Goal: Information Seeking & Learning: Learn about a topic

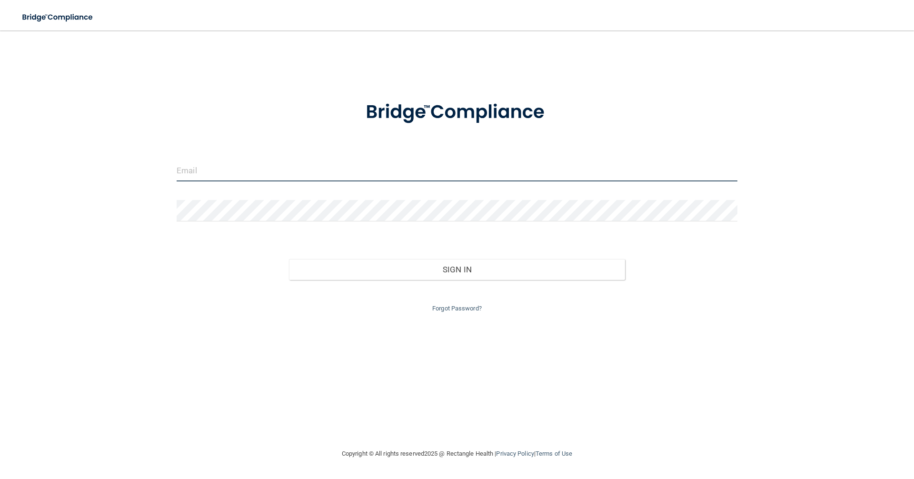
click at [269, 174] on input "email" at bounding box center [457, 170] width 561 height 21
type input "[EMAIL_ADDRESS][DOMAIN_NAME]"
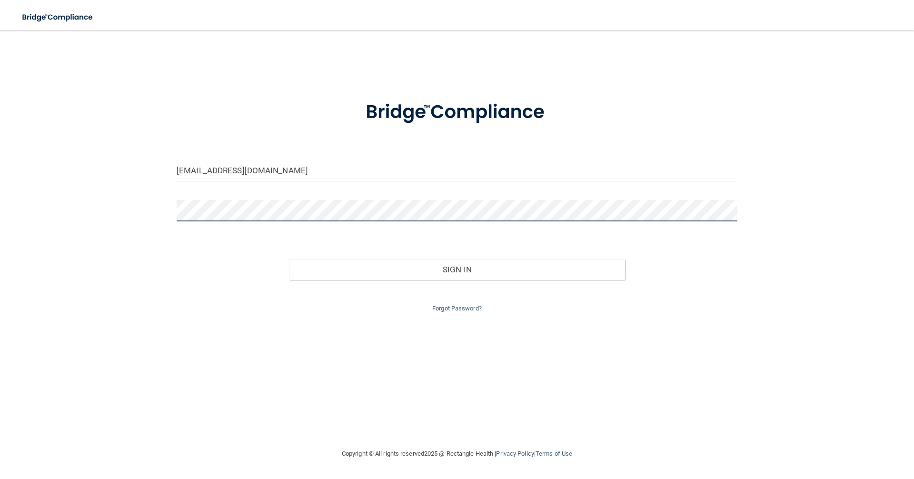
click at [289, 259] on button "Sign In" at bounding box center [457, 269] width 336 height 21
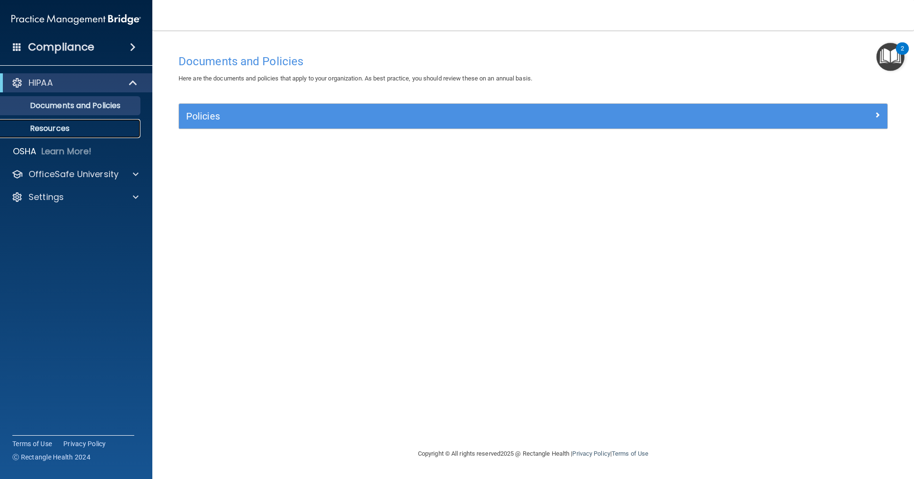
click at [75, 135] on link "Resources" at bounding box center [65, 128] width 150 height 19
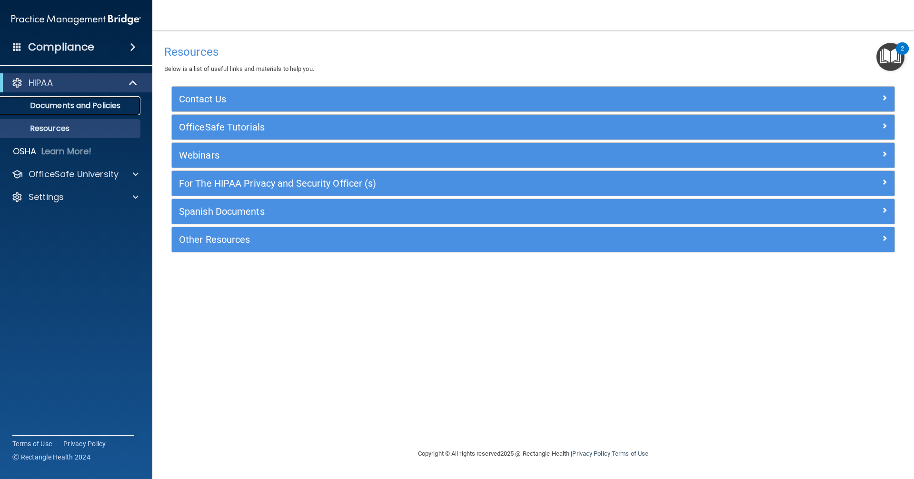
click at [66, 104] on p "Documents and Policies" at bounding box center [71, 106] width 130 height 10
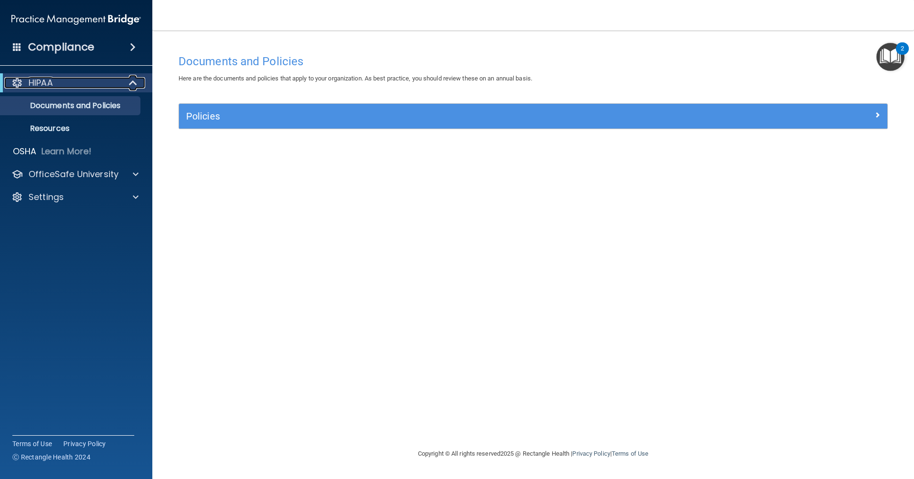
click at [59, 85] on div "HIPAA" at bounding box center [63, 82] width 118 height 11
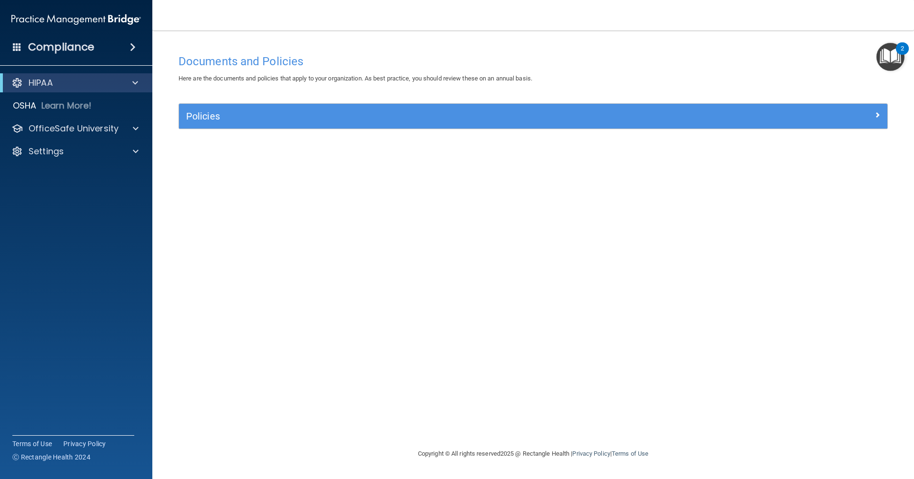
click at [101, 47] on div "Compliance" at bounding box center [76, 47] width 152 height 21
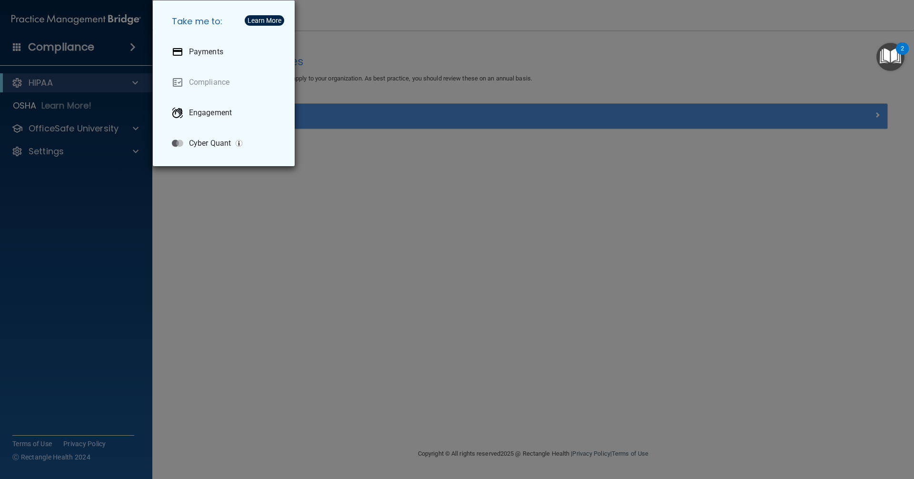
click at [101, 47] on div "Take me to: Payments Compliance Engagement Cyber Quant" at bounding box center [457, 239] width 914 height 479
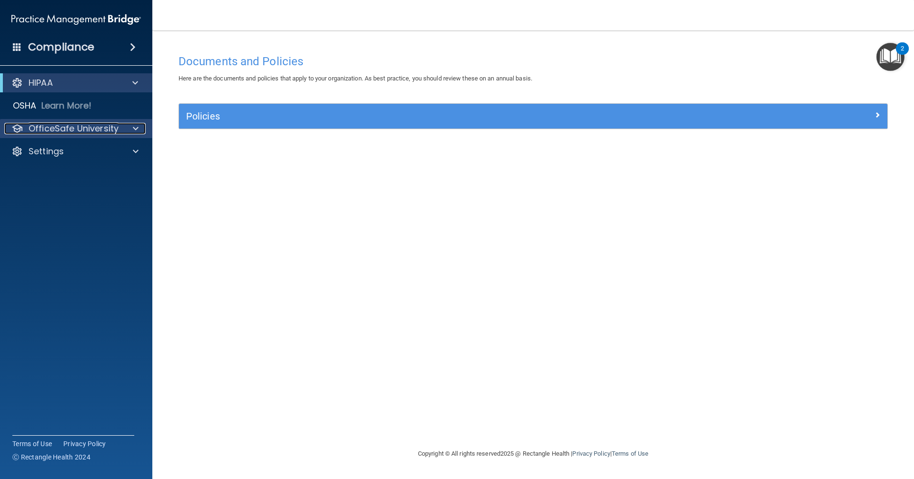
click at [119, 128] on div "OfficeSafe University" at bounding box center [63, 128] width 118 height 11
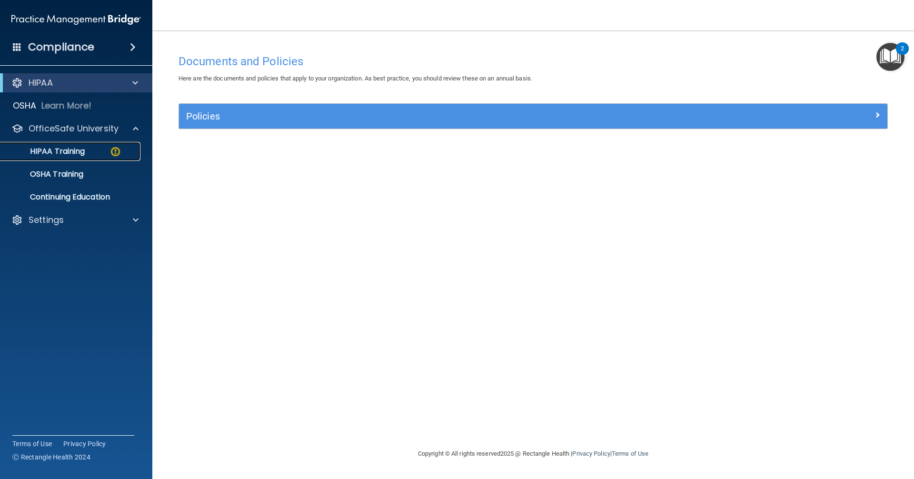
click at [83, 149] on p "HIPAA Training" at bounding box center [45, 152] width 79 height 10
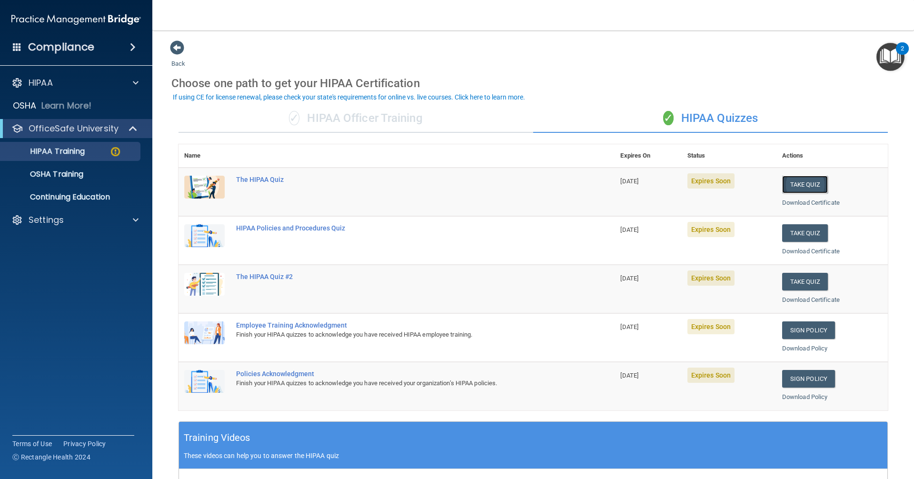
click at [789, 183] on button "Take Quiz" at bounding box center [805, 185] width 46 height 18
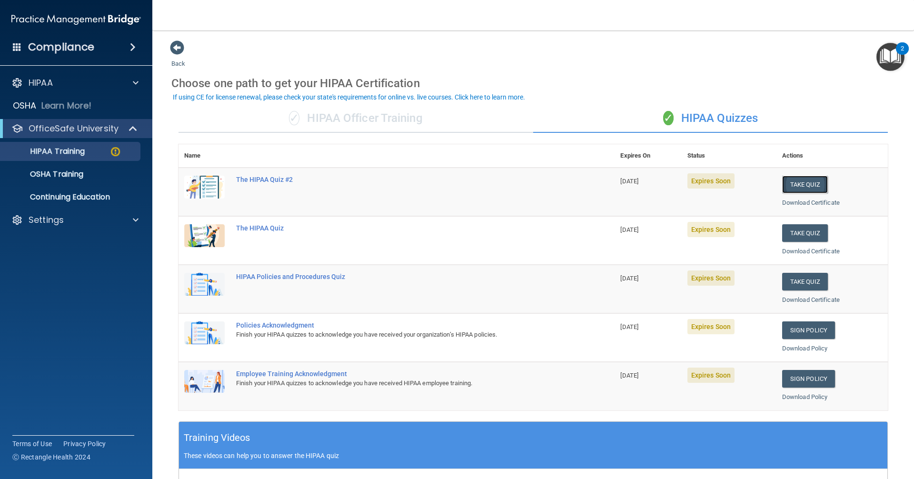
click at [786, 185] on button "Take Quiz" at bounding box center [805, 185] width 46 height 18
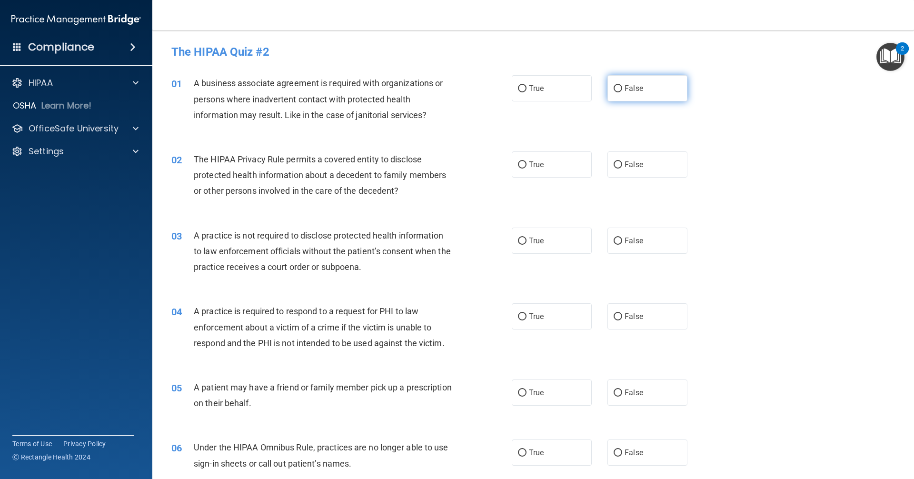
click at [616, 84] on label "False" at bounding box center [647, 88] width 80 height 26
click at [616, 85] on input "False" at bounding box center [617, 88] width 9 height 7
radio input "true"
click at [518, 166] on input "True" at bounding box center [522, 164] width 9 height 7
radio input "true"
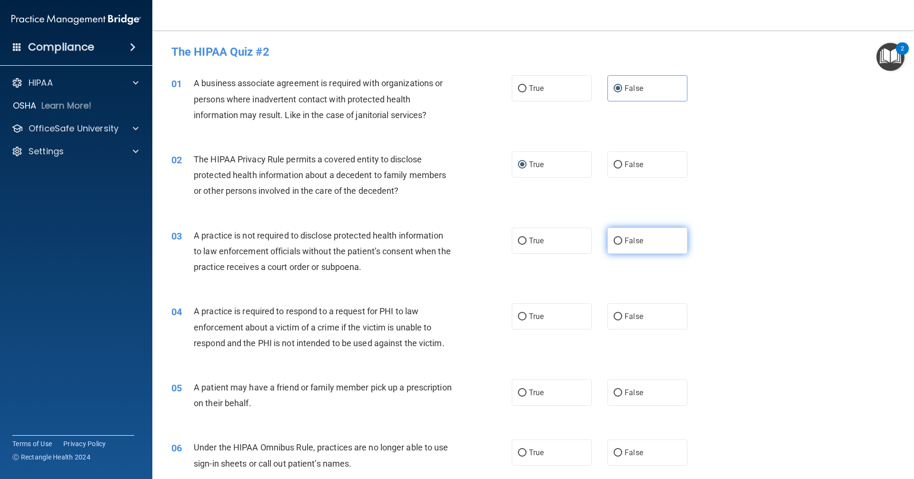
click at [613, 241] on input "False" at bounding box center [617, 240] width 9 height 7
radio input "true"
click at [518, 316] on input "True" at bounding box center [522, 316] width 9 height 7
radio input "true"
click at [519, 392] on input "True" at bounding box center [522, 392] width 9 height 7
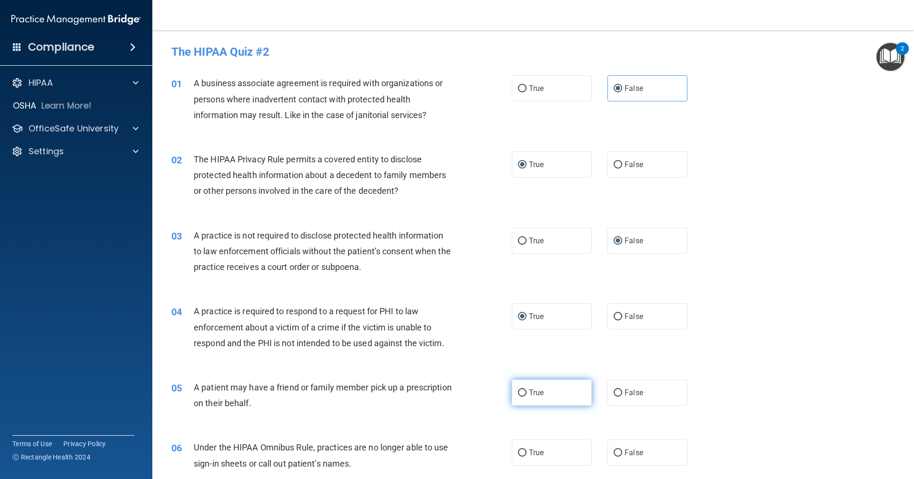
radio input "true"
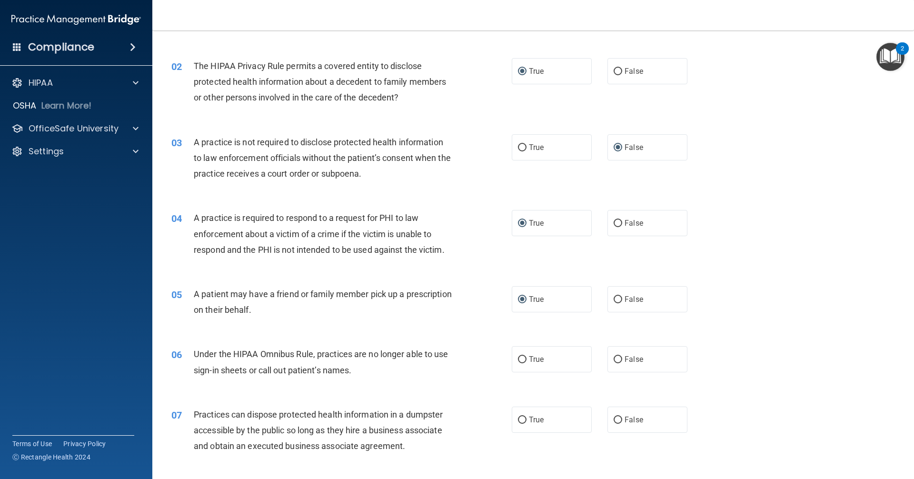
scroll to position [95, 0]
click at [615, 358] on input "False" at bounding box center [617, 357] width 9 height 7
radio input "true"
click at [616, 420] on input "False" at bounding box center [617, 417] width 9 height 7
radio input "true"
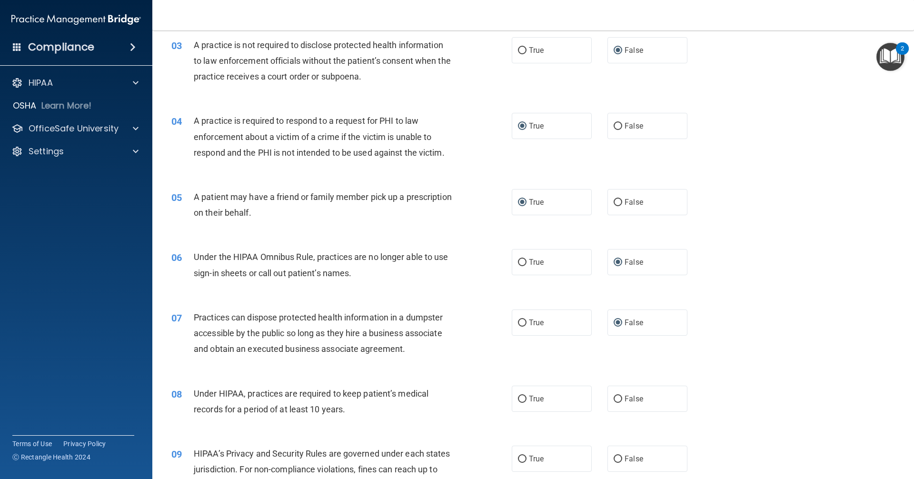
scroll to position [238, 0]
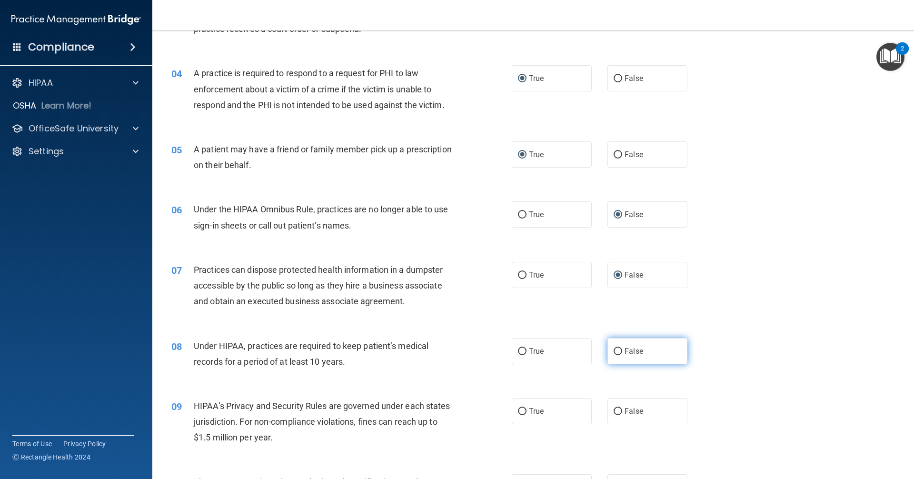
click at [627, 351] on span "False" at bounding box center [633, 350] width 19 height 9
click at [622, 351] on input "False" at bounding box center [617, 351] width 9 height 7
radio input "true"
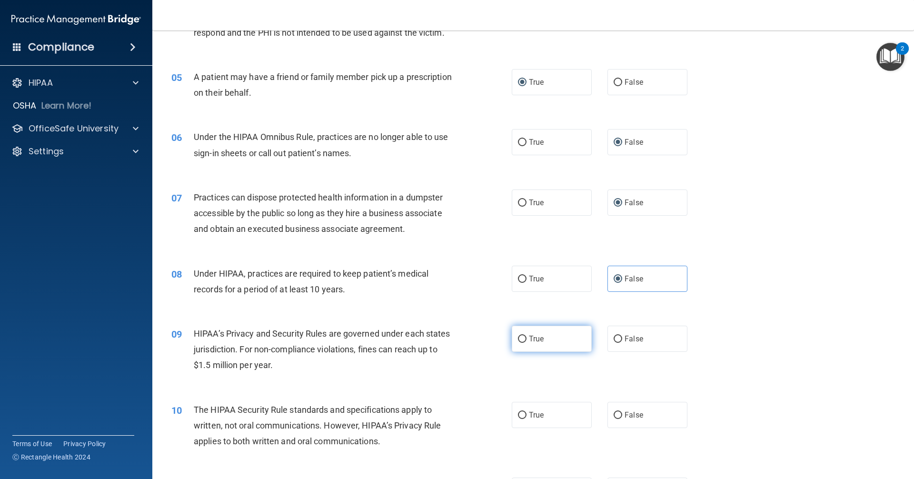
scroll to position [333, 0]
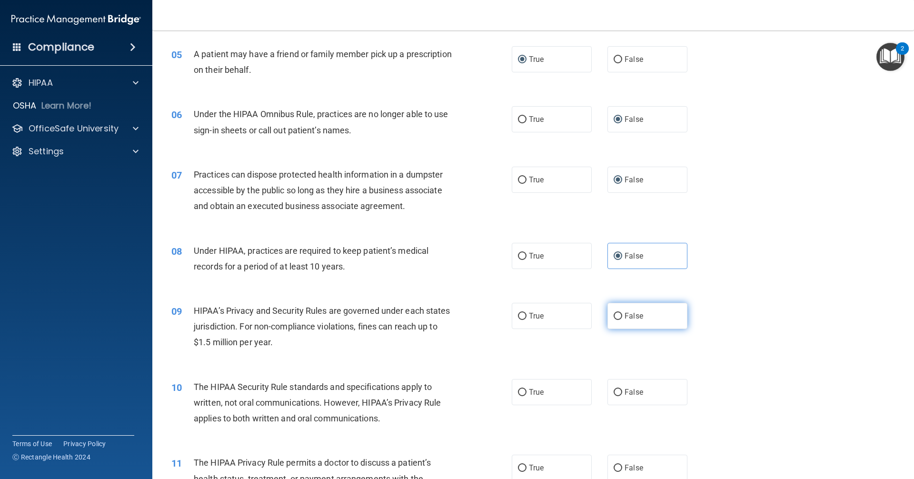
click at [614, 319] on input "False" at bounding box center [617, 316] width 9 height 7
radio input "true"
click at [522, 396] on label "True" at bounding box center [552, 392] width 80 height 26
click at [522, 396] on input "True" at bounding box center [522, 392] width 9 height 7
radio input "true"
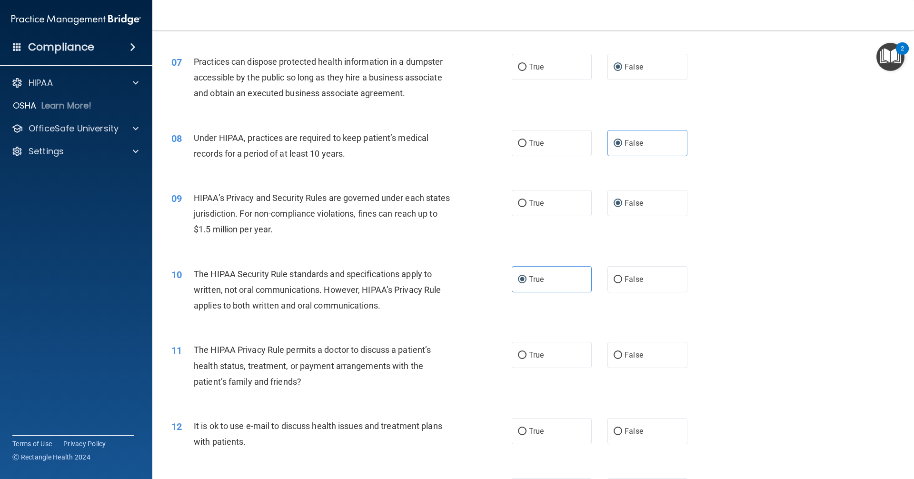
scroll to position [476, 0]
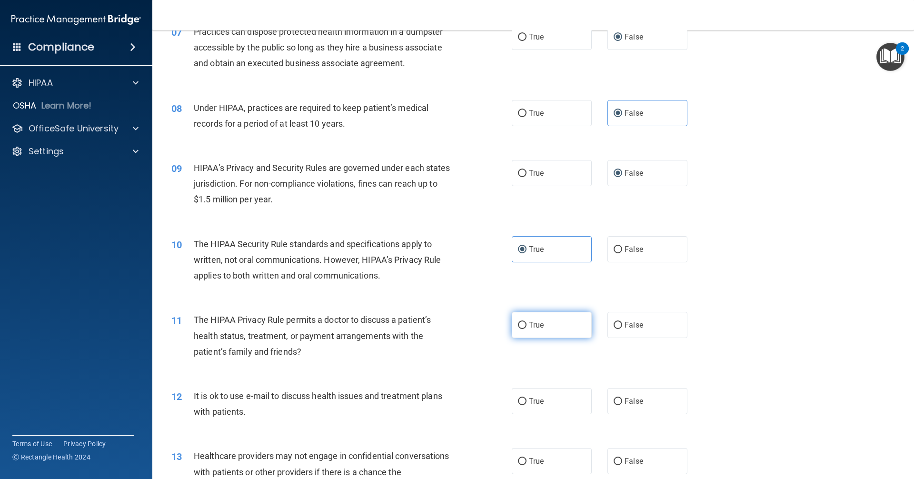
drag, startPoint x: 542, startPoint y: 329, endPoint x: 541, endPoint y: 335, distance: 6.3
click at [542, 332] on label "True" at bounding box center [552, 325] width 80 height 26
click at [526, 329] on input "True" at bounding box center [522, 325] width 9 height 7
radio input "true"
click at [524, 405] on label "True" at bounding box center [552, 401] width 80 height 26
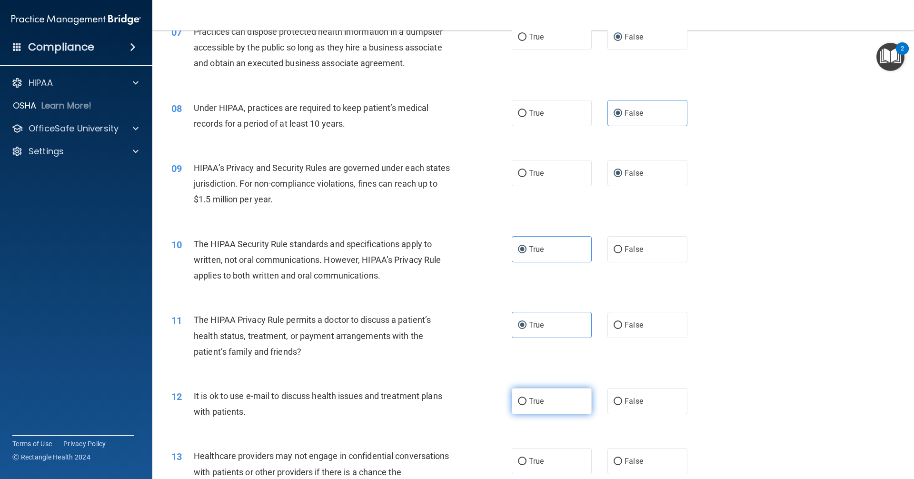
click at [524, 405] on input "True" at bounding box center [522, 401] width 9 height 7
radio input "true"
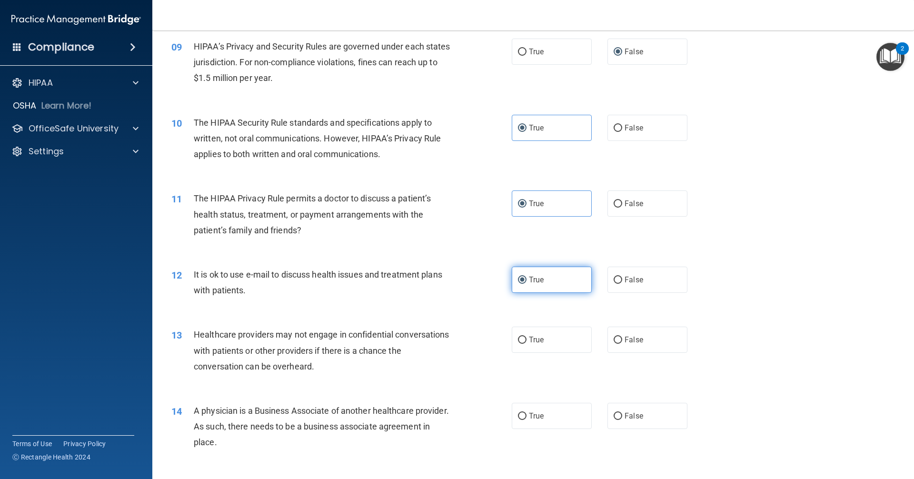
scroll to position [619, 0]
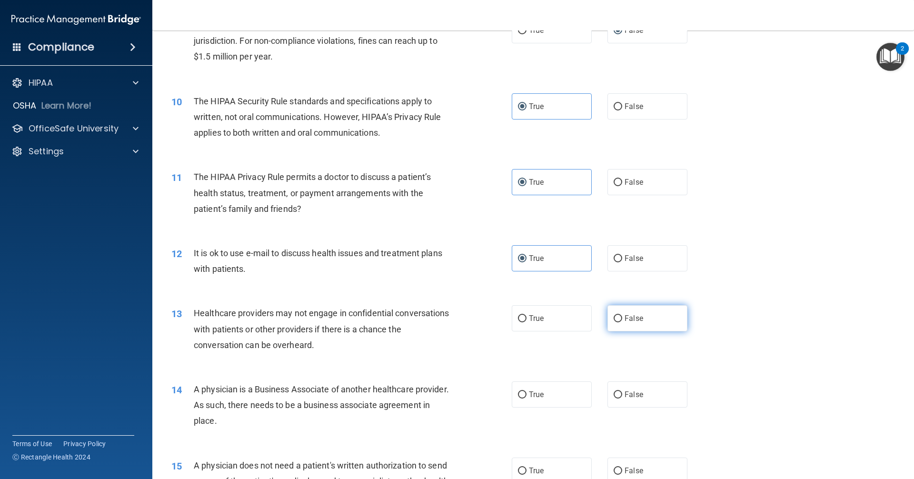
click at [626, 319] on span "False" at bounding box center [633, 318] width 19 height 9
click at [622, 319] on input "False" at bounding box center [617, 318] width 9 height 7
radio input "true"
click at [615, 399] on label "False" at bounding box center [647, 394] width 80 height 26
click at [615, 398] on input "False" at bounding box center [617, 394] width 9 height 7
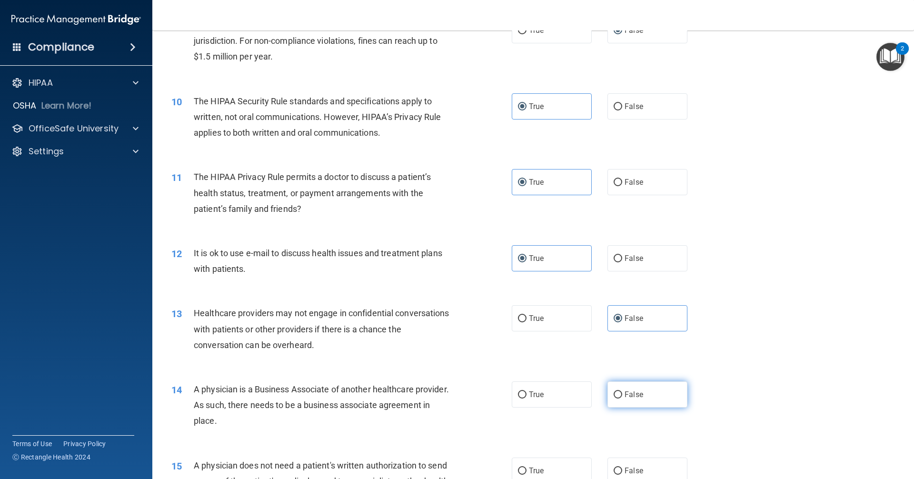
radio input "true"
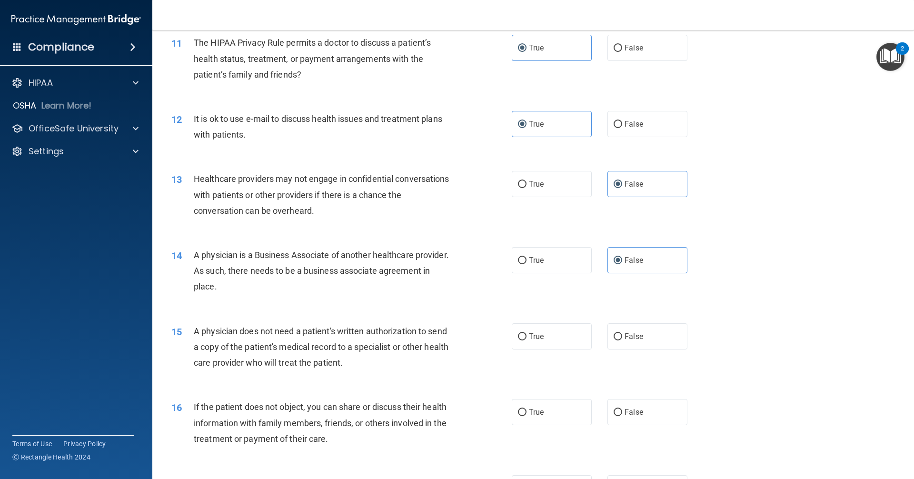
scroll to position [761, 0]
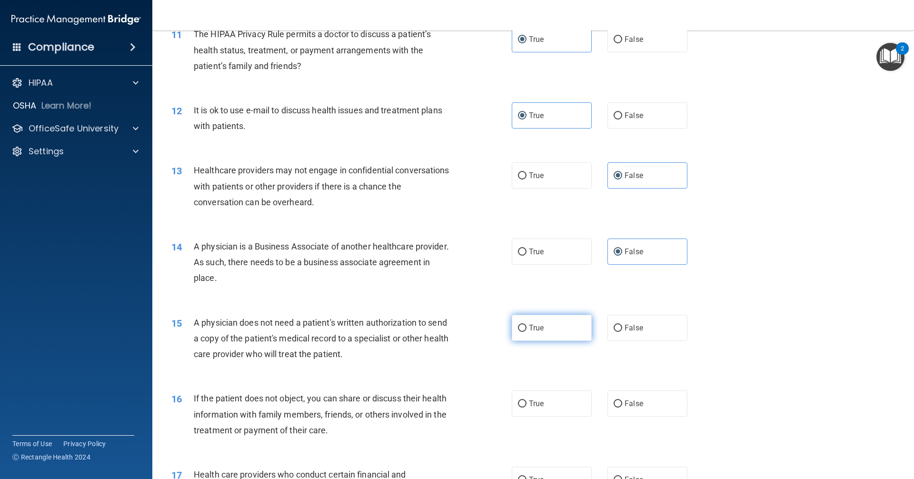
click at [529, 326] on span "True" at bounding box center [536, 327] width 15 height 9
click at [526, 326] on input "True" at bounding box center [522, 328] width 9 height 7
radio input "true"
click at [533, 405] on span "True" at bounding box center [536, 403] width 15 height 9
click at [526, 405] on input "True" at bounding box center [522, 403] width 9 height 7
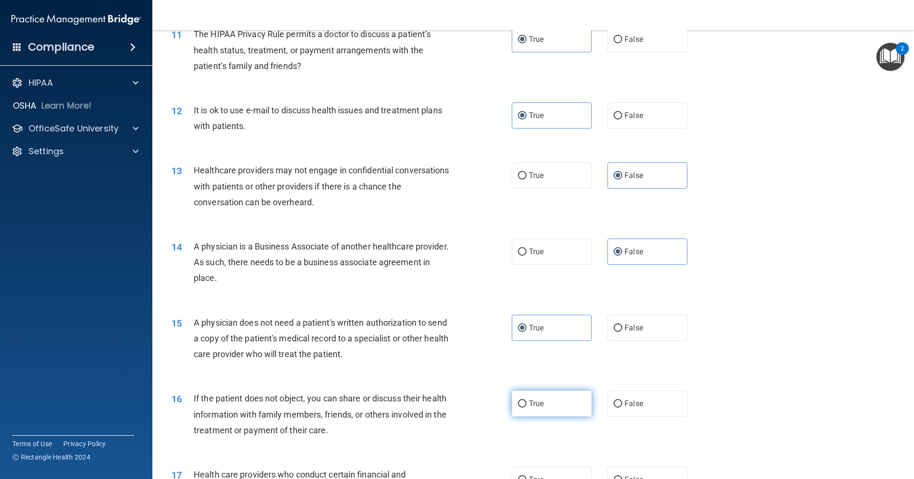
radio input "true"
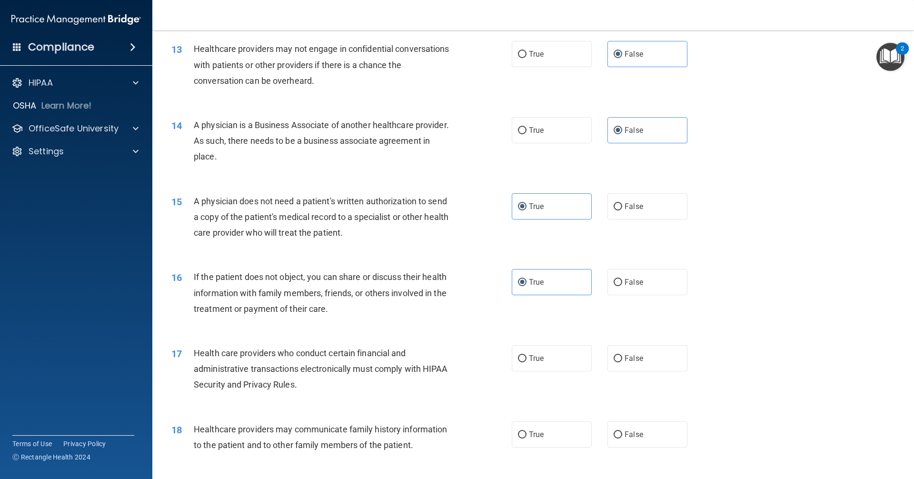
scroll to position [904, 0]
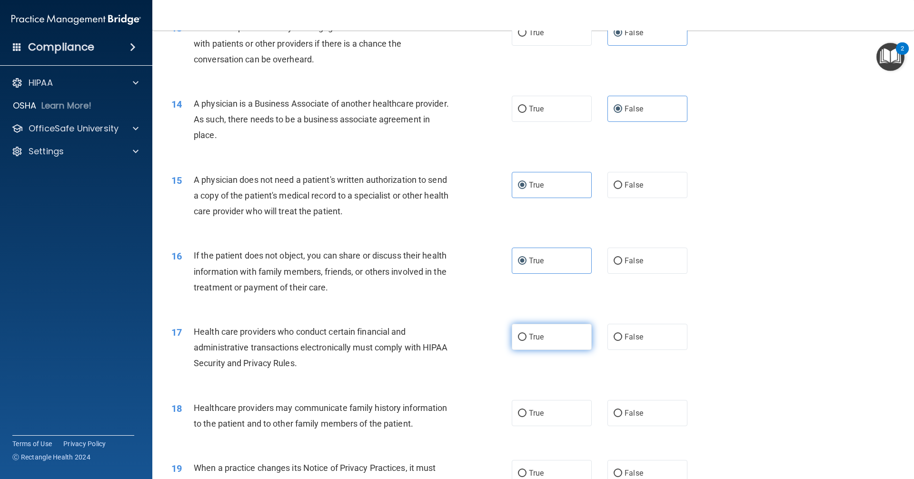
click at [537, 335] on span "True" at bounding box center [536, 336] width 15 height 9
click at [526, 335] on input "True" at bounding box center [522, 337] width 9 height 7
radio input "true"
click at [624, 416] on span "False" at bounding box center [633, 412] width 19 height 9
click at [621, 416] on input "False" at bounding box center [617, 413] width 9 height 7
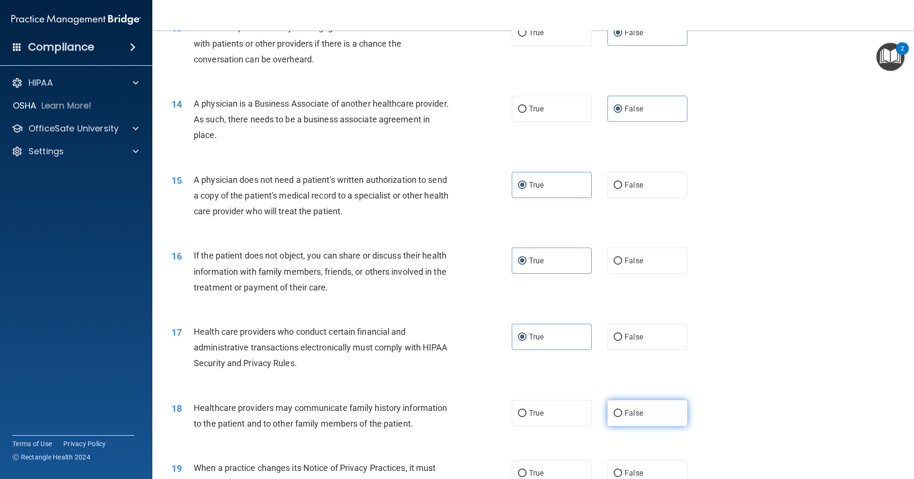
radio input "true"
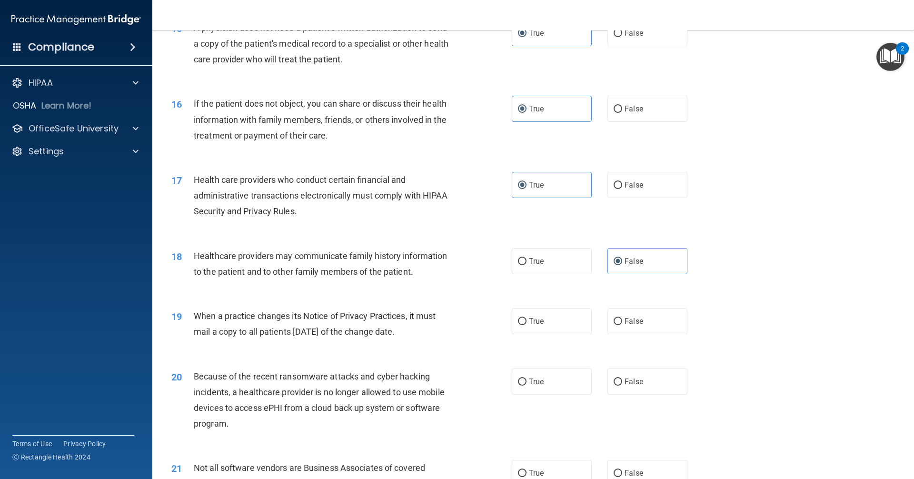
scroll to position [1095, 0]
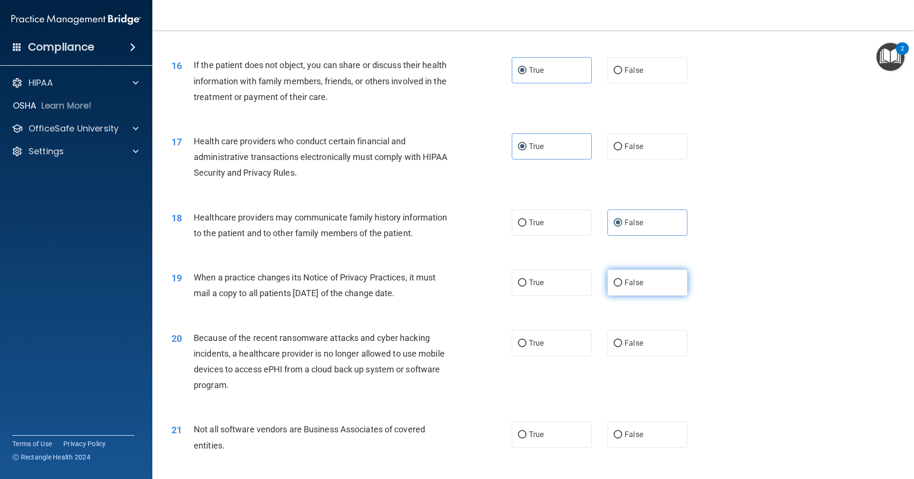
click at [631, 292] on label "False" at bounding box center [647, 282] width 80 height 26
click at [622, 286] on input "False" at bounding box center [617, 282] width 9 height 7
radio input "true"
click at [631, 338] on span "False" at bounding box center [633, 342] width 19 height 9
click at [622, 340] on input "False" at bounding box center [617, 343] width 9 height 7
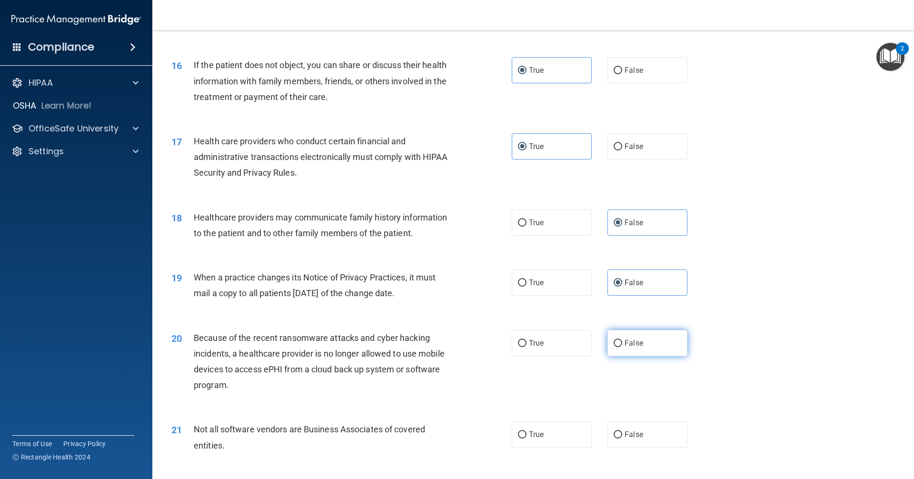
radio input "true"
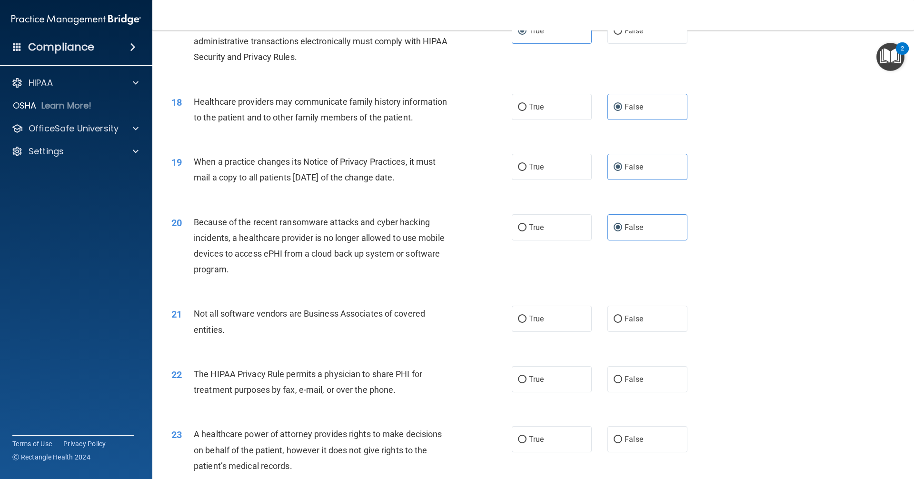
scroll to position [1237, 0]
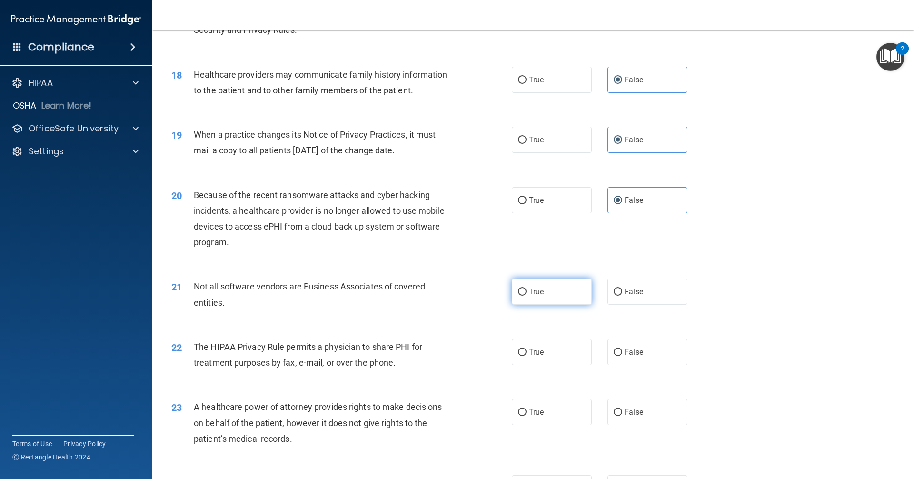
click at [549, 295] on label "True" at bounding box center [552, 291] width 80 height 26
click at [526, 295] on input "True" at bounding box center [522, 291] width 9 height 7
radio input "true"
click at [531, 351] on span "True" at bounding box center [536, 351] width 15 height 9
click at [526, 351] on input "True" at bounding box center [522, 352] width 9 height 7
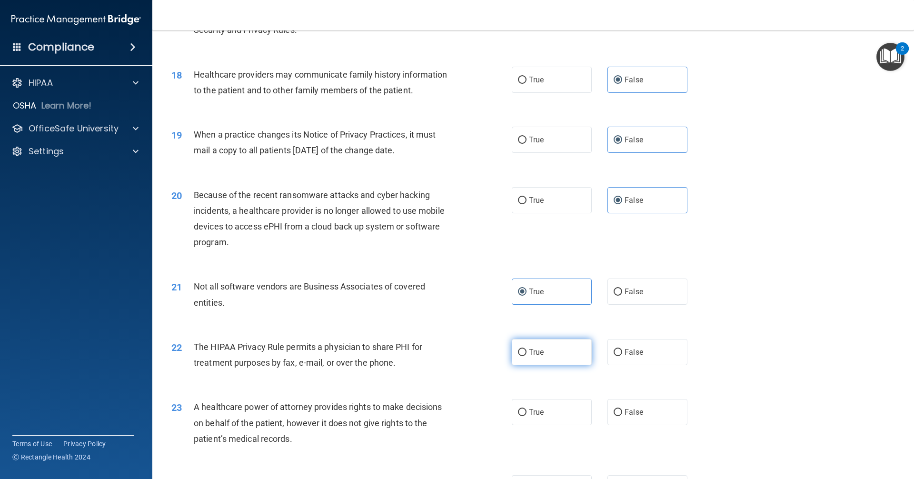
radio input "true"
click at [646, 412] on label "False" at bounding box center [647, 412] width 80 height 26
click at [622, 412] on input "False" at bounding box center [617, 412] width 9 height 7
radio input "true"
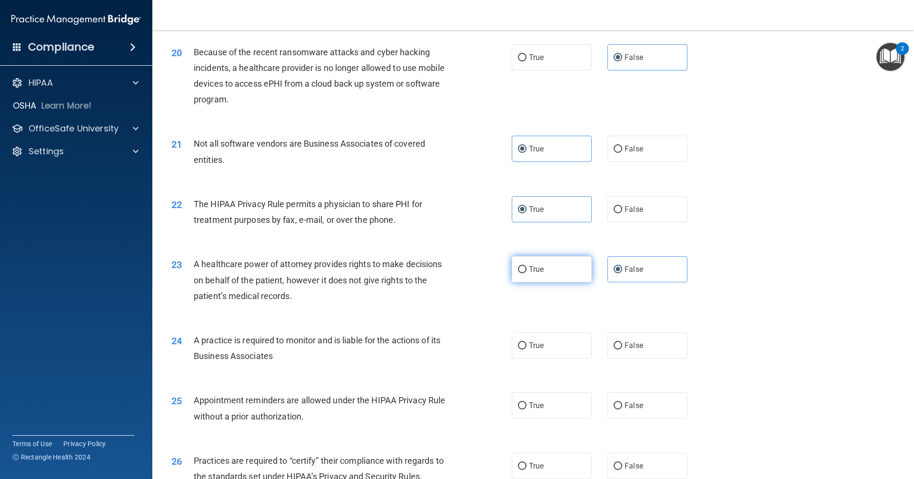
scroll to position [1428, 0]
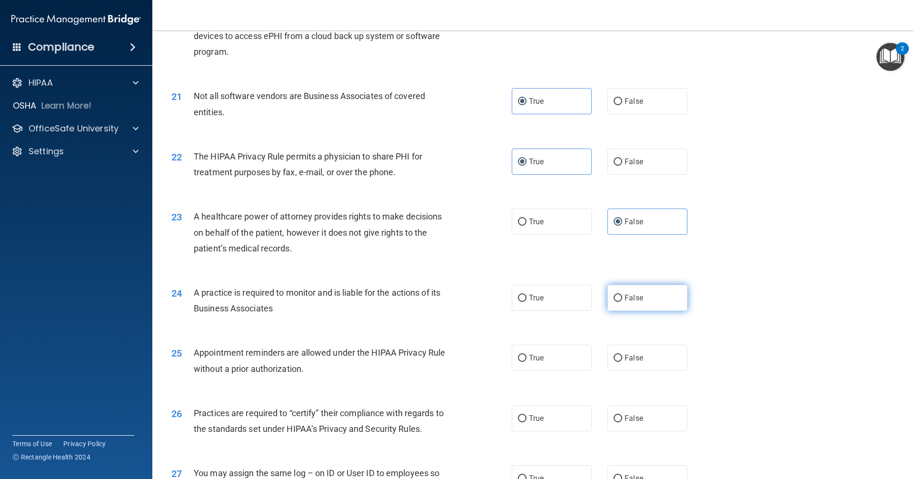
click at [624, 297] on span "False" at bounding box center [633, 297] width 19 height 9
click at [621, 297] on input "False" at bounding box center [617, 298] width 9 height 7
radio input "true"
click at [532, 363] on label "True" at bounding box center [552, 358] width 80 height 26
click at [526, 362] on input "True" at bounding box center [522, 358] width 9 height 7
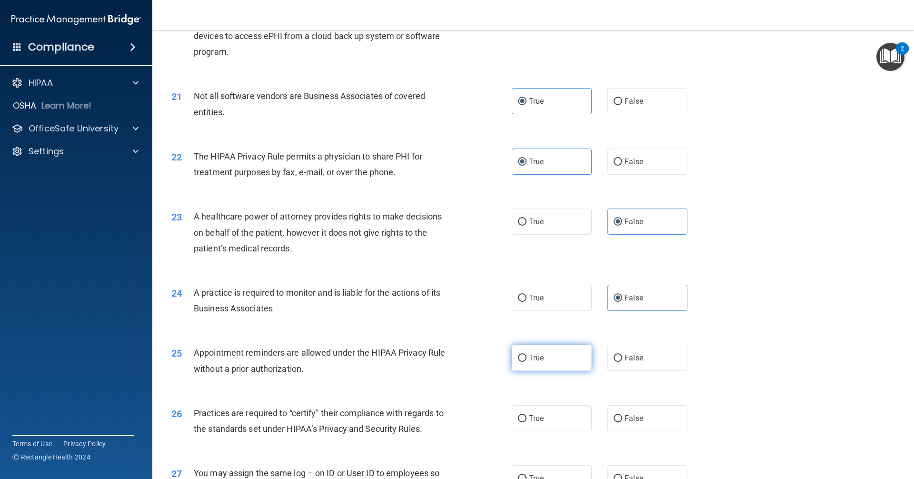
radio input "true"
click at [624, 418] on span "False" at bounding box center [633, 418] width 19 height 9
click at [622, 418] on input "False" at bounding box center [617, 418] width 9 height 7
radio input "true"
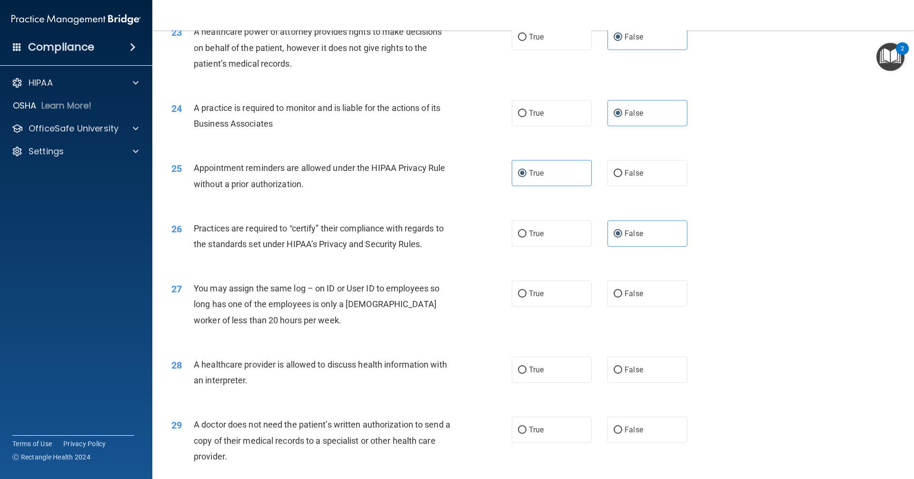
scroll to position [1618, 0]
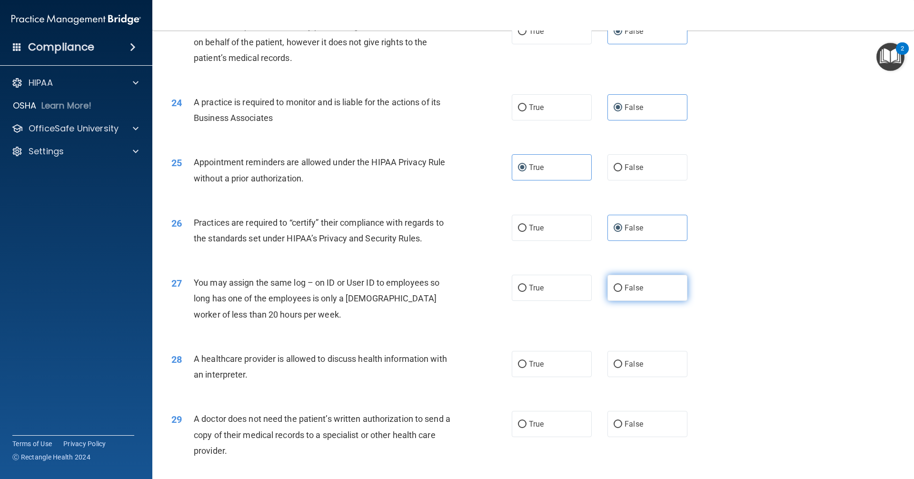
click at [631, 296] on label "False" at bounding box center [647, 288] width 80 height 26
click at [622, 292] on input "False" at bounding box center [617, 288] width 9 height 7
radio input "true"
click at [537, 376] on label "True" at bounding box center [552, 364] width 80 height 26
click at [526, 368] on input "True" at bounding box center [522, 364] width 9 height 7
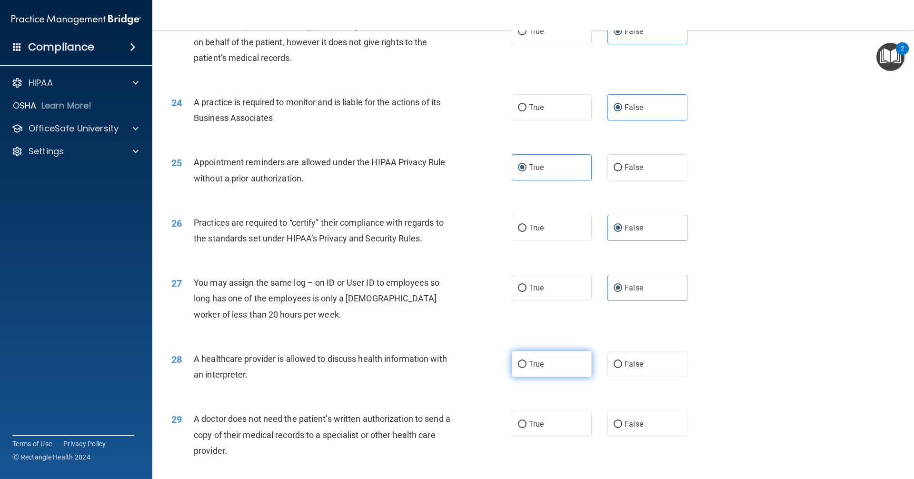
radio input "true"
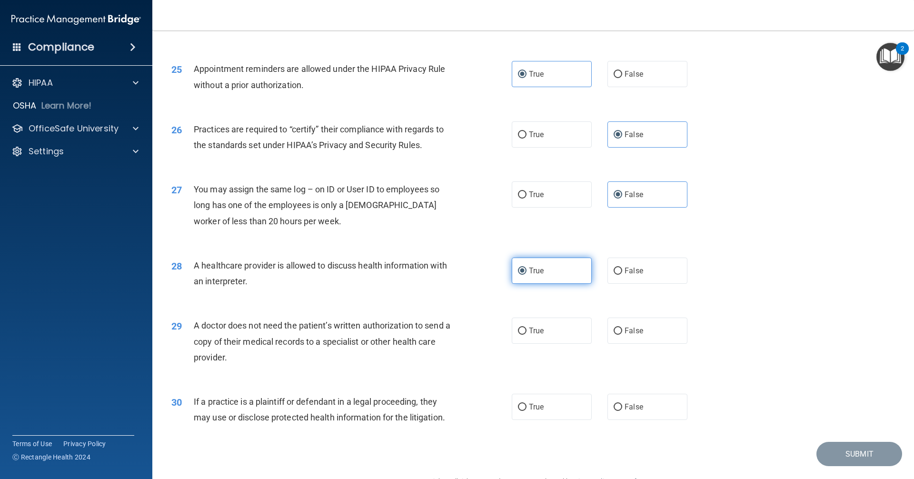
scroll to position [1713, 0]
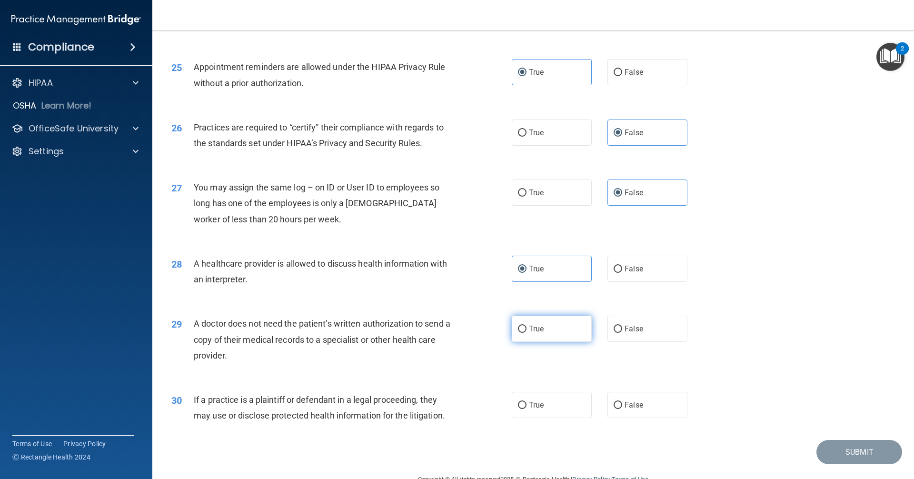
click at [539, 331] on span "True" at bounding box center [536, 328] width 15 height 9
click at [526, 331] on input "True" at bounding box center [522, 328] width 9 height 7
radio input "true"
click at [537, 405] on span "True" at bounding box center [536, 404] width 15 height 9
click at [526, 405] on input "True" at bounding box center [522, 405] width 9 height 7
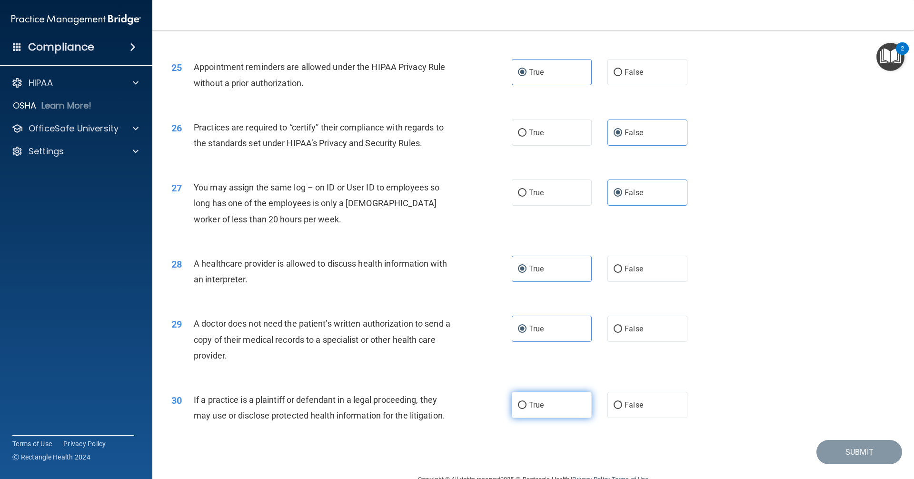
radio input "true"
click at [838, 461] on button "Submit" at bounding box center [859, 452] width 86 height 24
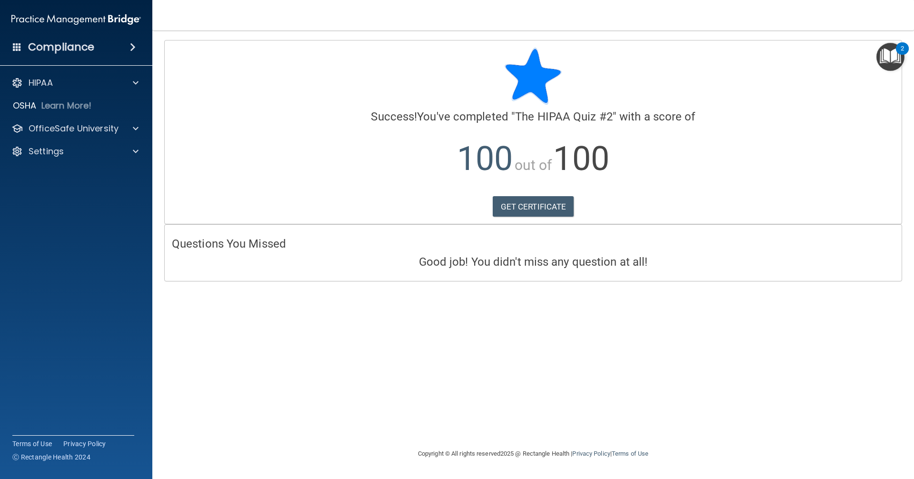
click at [98, 45] on div "Compliance" at bounding box center [76, 47] width 152 height 21
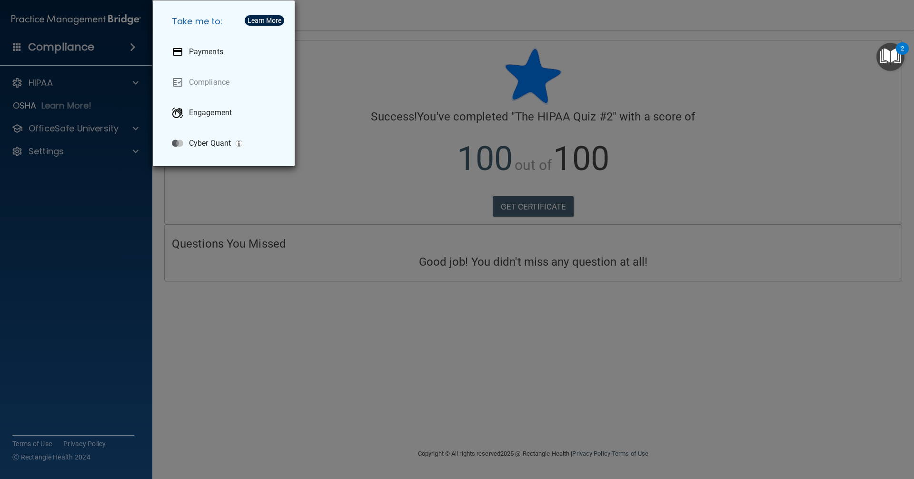
click at [98, 45] on div "Take me to: Payments Compliance Engagement Cyber Quant" at bounding box center [457, 239] width 914 height 479
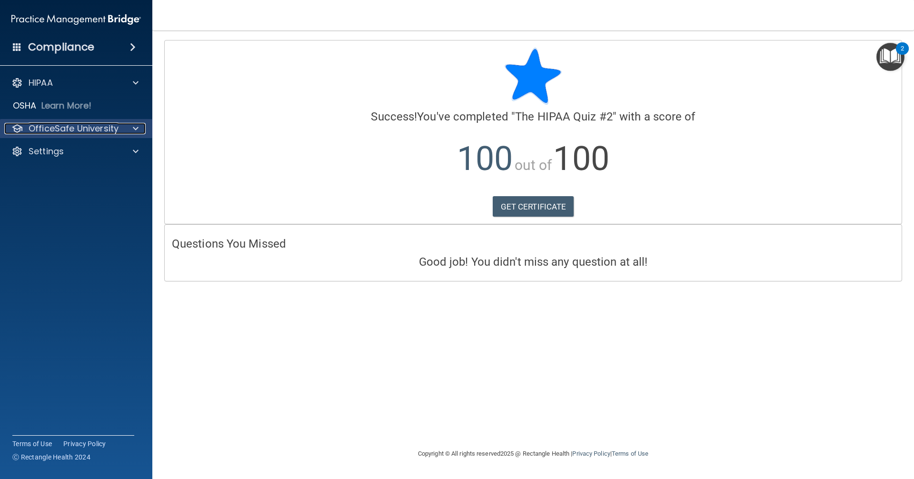
click at [102, 126] on p "OfficeSafe University" at bounding box center [74, 128] width 90 height 11
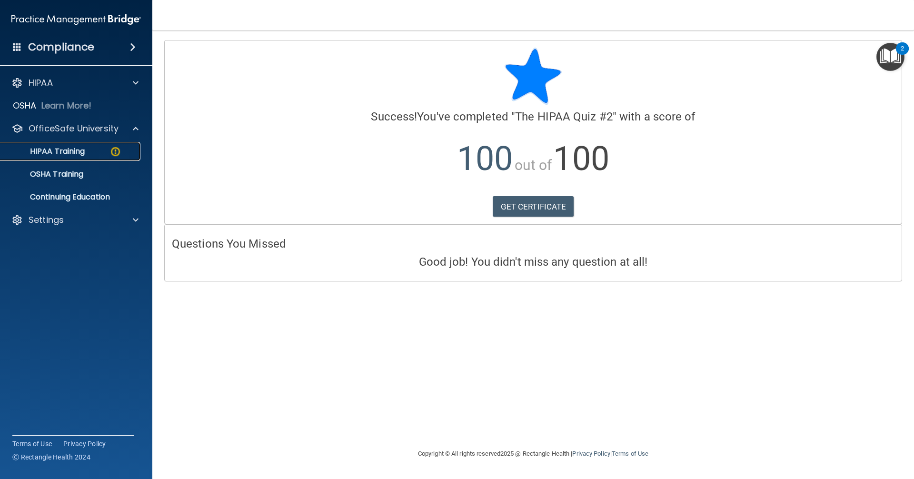
click at [87, 150] on div "HIPAA Training" at bounding box center [71, 152] width 130 height 10
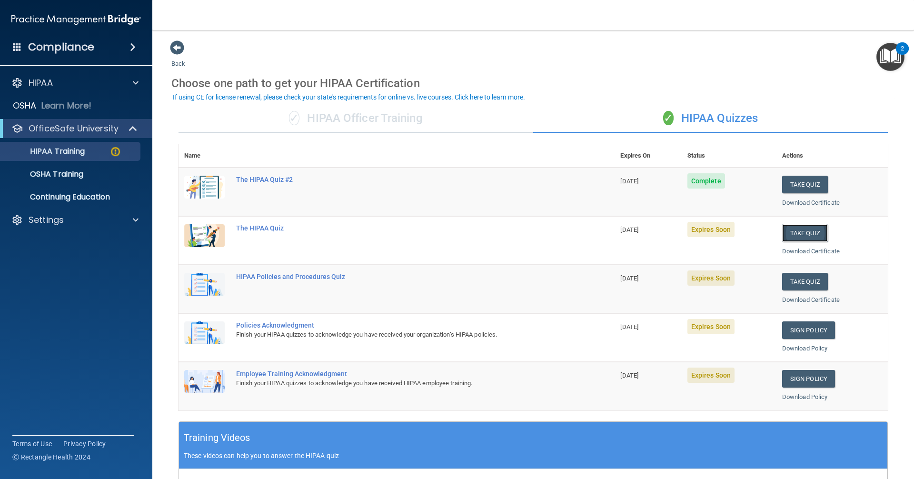
click at [795, 234] on button "Take Quiz" at bounding box center [805, 233] width 46 height 18
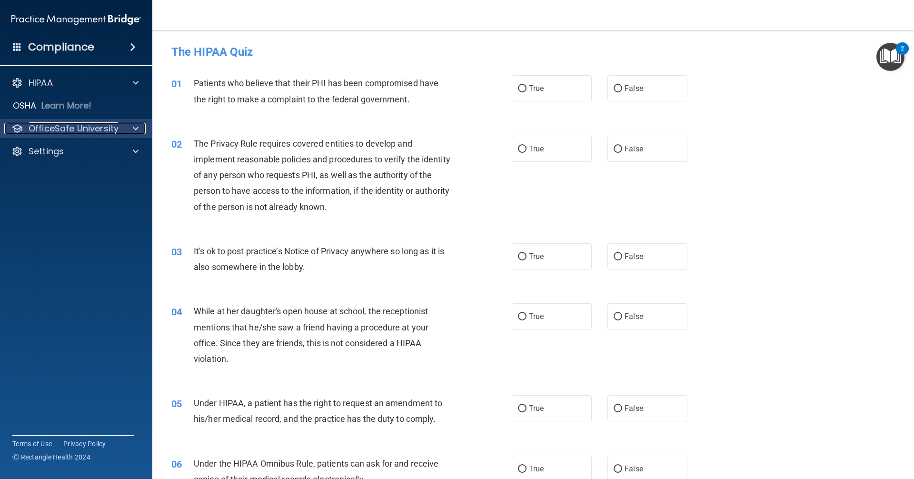
click at [87, 130] on p "OfficeSafe University" at bounding box center [74, 128] width 90 height 11
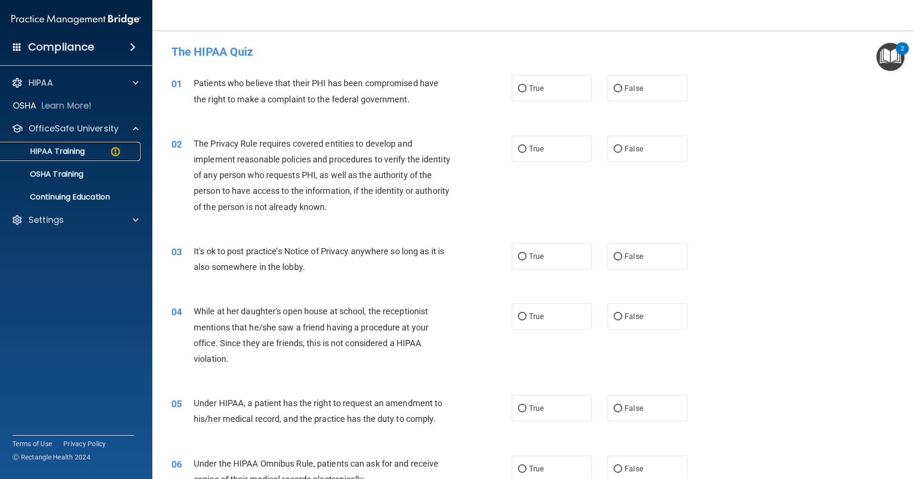
click at [97, 150] on div "HIPAA Training" at bounding box center [71, 152] width 130 height 10
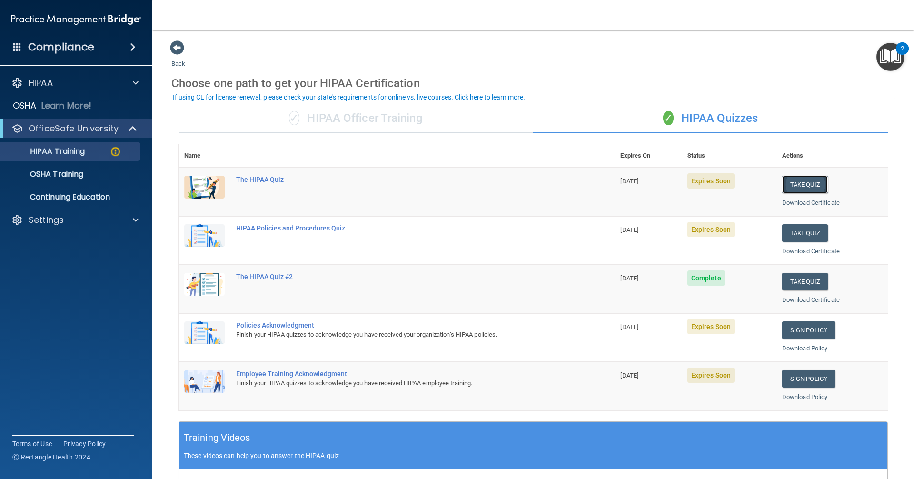
click at [786, 184] on button "Take Quiz" at bounding box center [805, 185] width 46 height 18
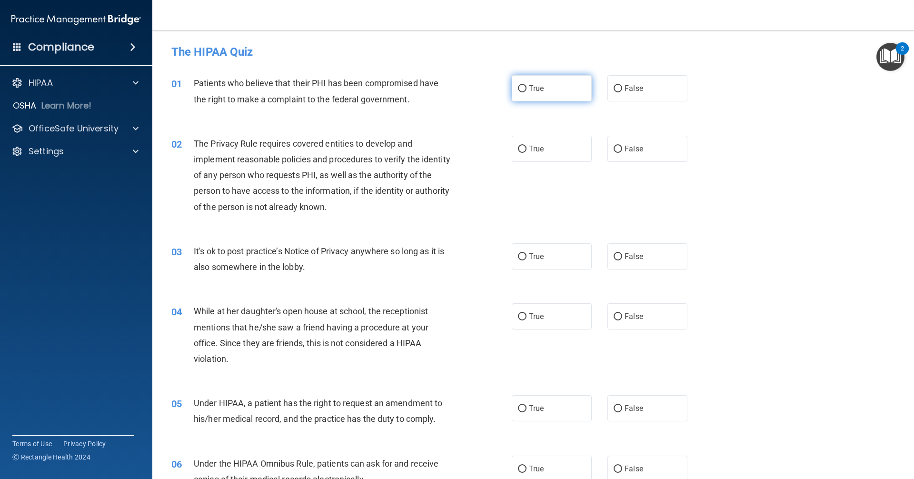
click at [519, 92] on input "True" at bounding box center [522, 88] width 9 height 7
radio input "true"
click at [530, 148] on span "True" at bounding box center [536, 148] width 15 height 9
click at [526, 148] on input "True" at bounding box center [522, 149] width 9 height 7
radio input "true"
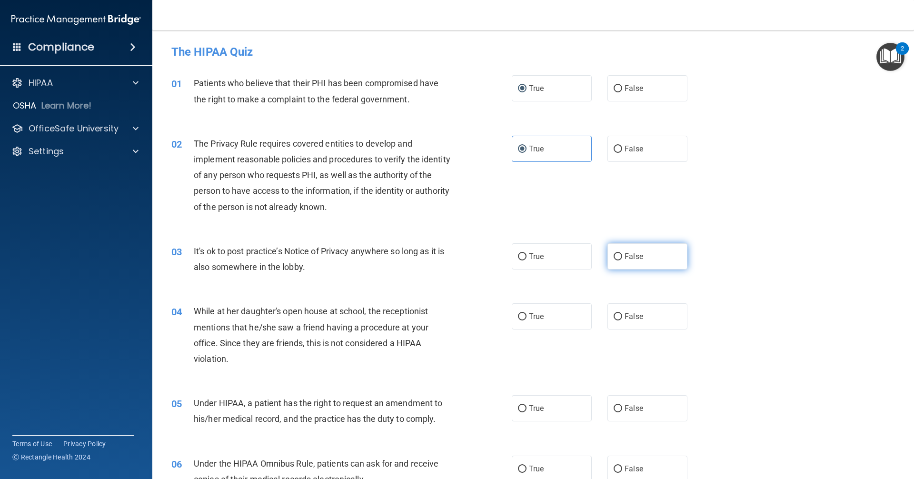
click at [631, 257] on span "False" at bounding box center [633, 256] width 19 height 9
click at [622, 257] on input "False" at bounding box center [617, 256] width 9 height 7
radio input "true"
click at [624, 314] on span "False" at bounding box center [633, 316] width 19 height 9
click at [622, 314] on input "False" at bounding box center [617, 316] width 9 height 7
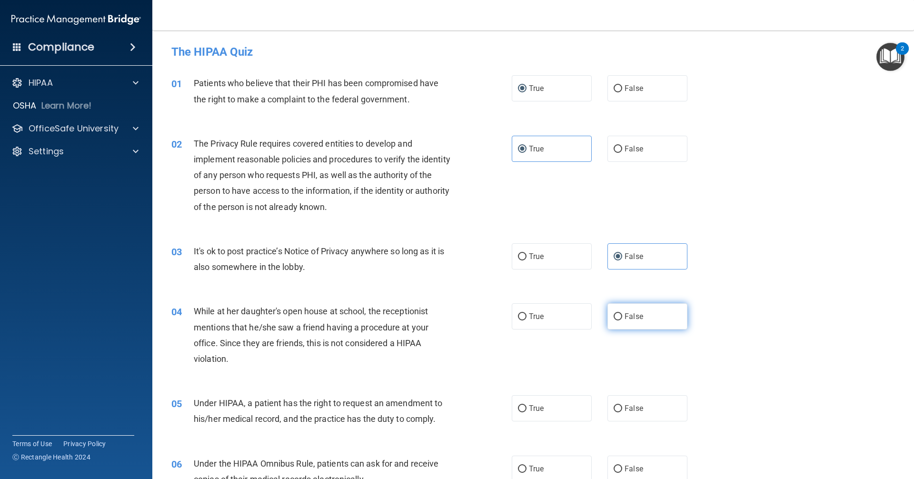
radio input "true"
click at [640, 403] on label "False" at bounding box center [647, 408] width 80 height 26
click at [622, 405] on input "False" at bounding box center [617, 408] width 9 height 7
radio input "true"
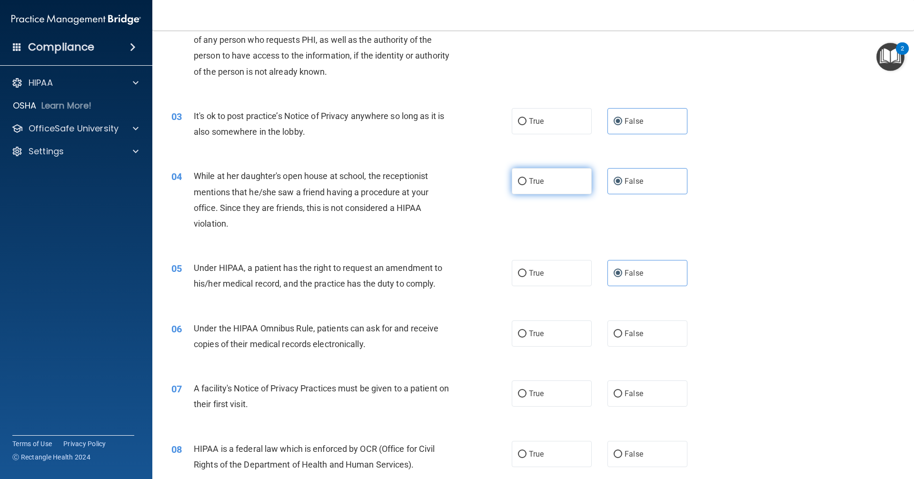
scroll to position [190, 0]
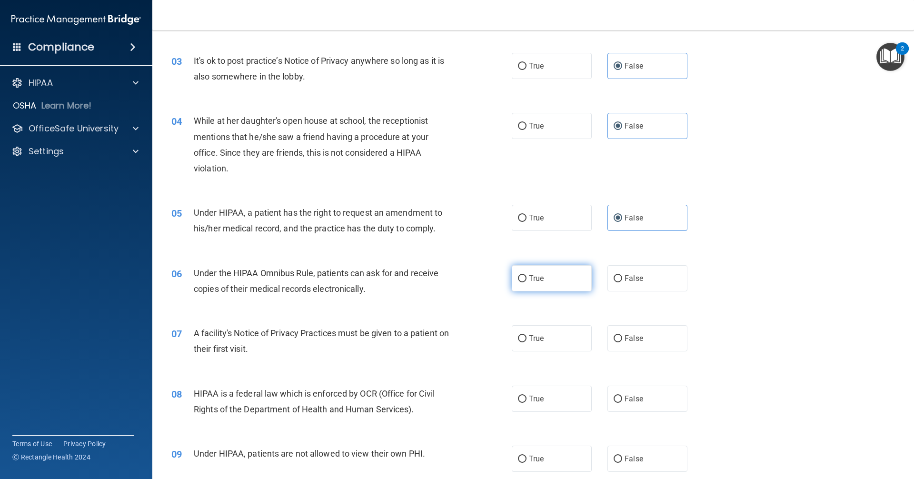
click at [519, 278] on input "True" at bounding box center [522, 278] width 9 height 7
radio input "true"
click at [523, 340] on input "True" at bounding box center [522, 338] width 9 height 7
radio input "true"
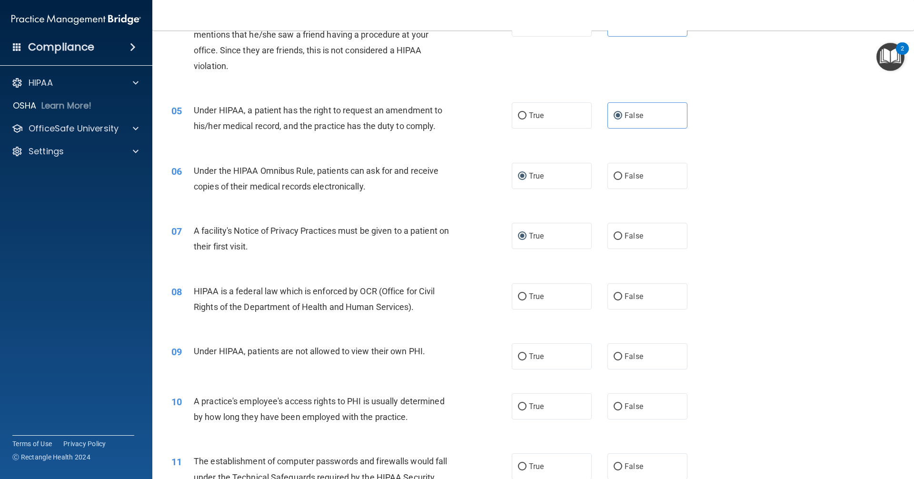
scroll to position [381, 0]
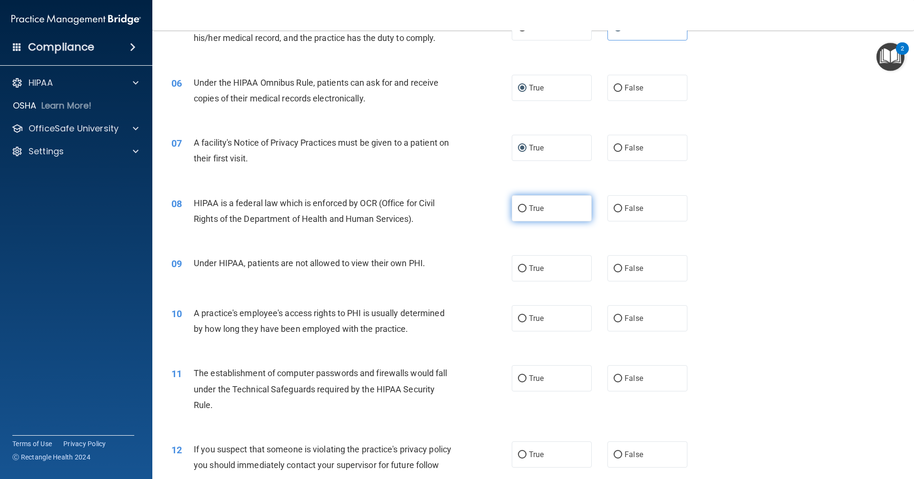
click at [524, 213] on label "True" at bounding box center [552, 208] width 80 height 26
click at [524, 212] on input "True" at bounding box center [522, 208] width 9 height 7
radio input "true"
click at [626, 273] on label "False" at bounding box center [647, 268] width 80 height 26
click at [622, 272] on input "False" at bounding box center [617, 268] width 9 height 7
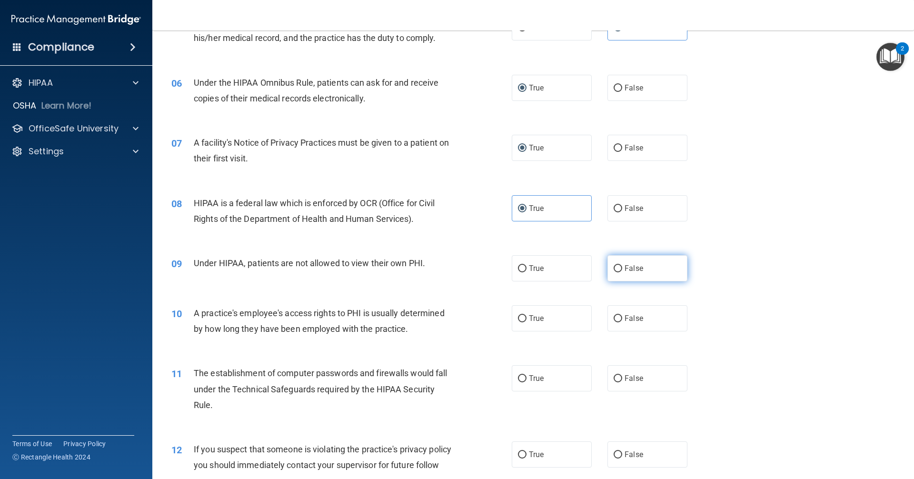
radio input "true"
click at [624, 321] on span "False" at bounding box center [633, 318] width 19 height 9
click at [621, 321] on input "False" at bounding box center [617, 318] width 9 height 7
radio input "true"
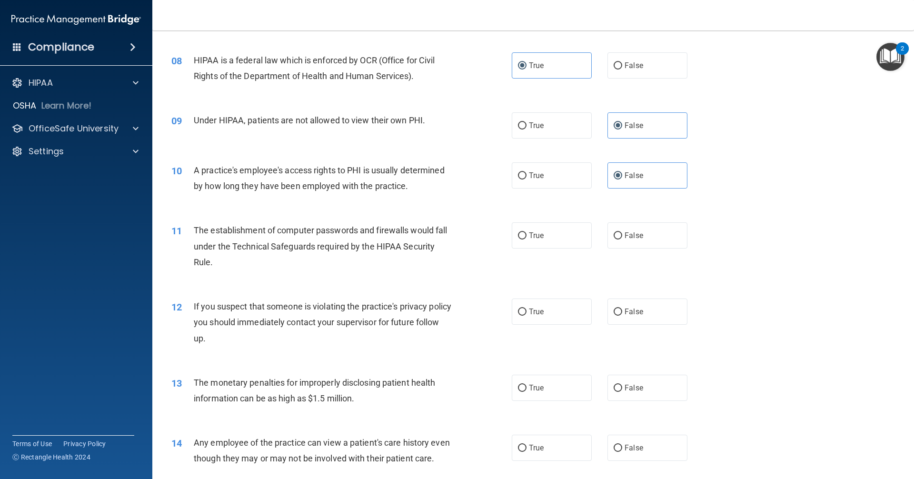
scroll to position [571, 0]
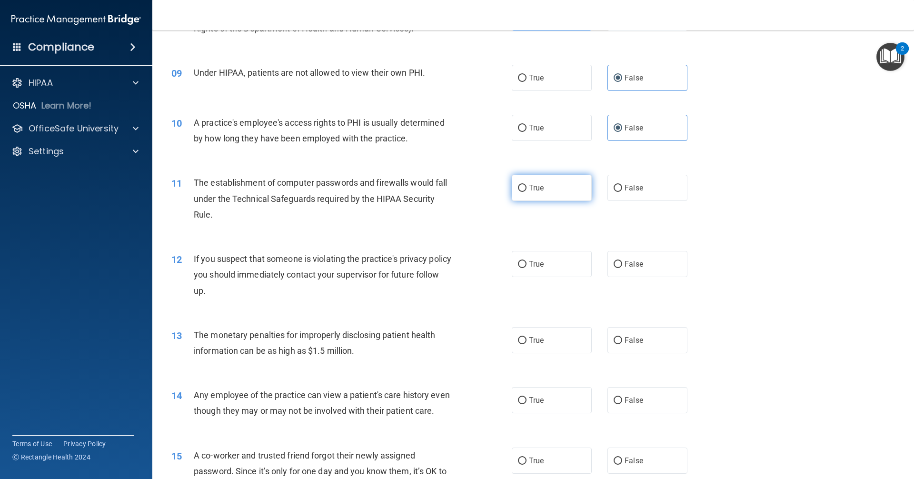
click at [534, 189] on span "True" at bounding box center [536, 187] width 15 height 9
click at [526, 189] on input "True" at bounding box center [522, 188] width 9 height 7
radio input "true"
click at [525, 272] on label "True" at bounding box center [552, 264] width 80 height 26
click at [525, 268] on input "True" at bounding box center [522, 264] width 9 height 7
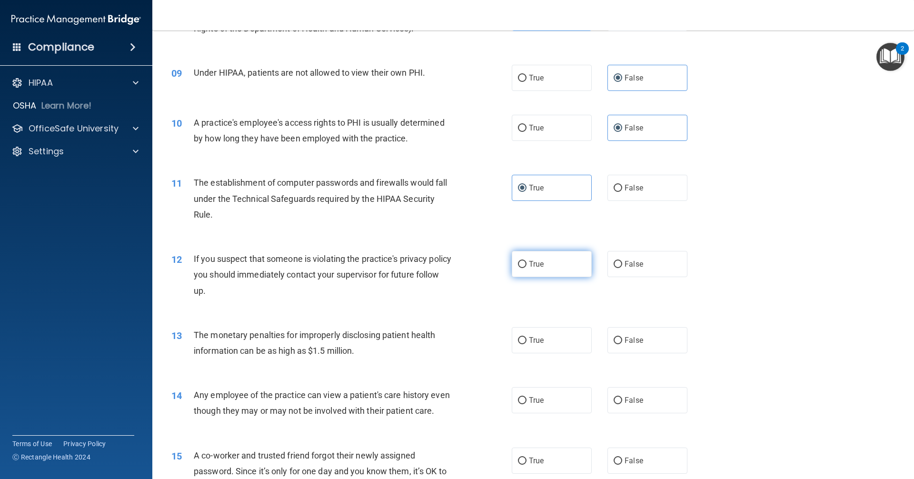
radio input "true"
click at [531, 343] on span "True" at bounding box center [536, 339] width 15 height 9
click at [526, 343] on input "True" at bounding box center [522, 340] width 9 height 7
radio input "true"
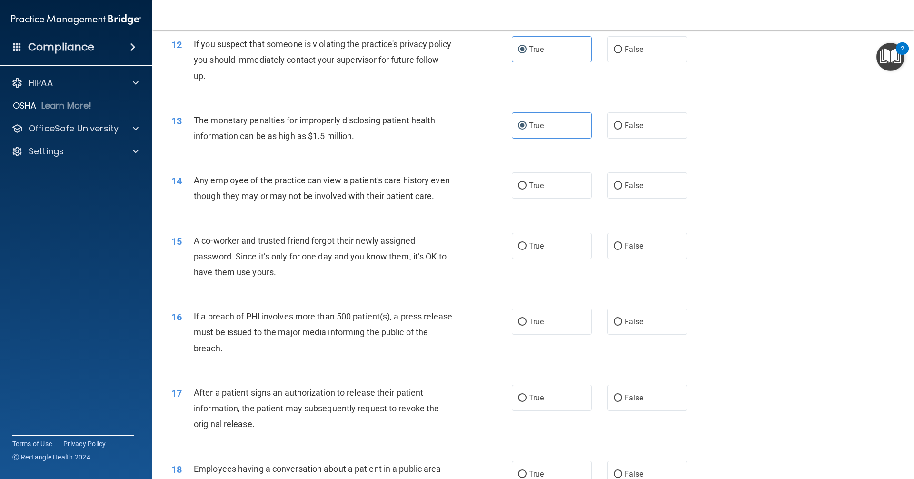
scroll to position [809, 0]
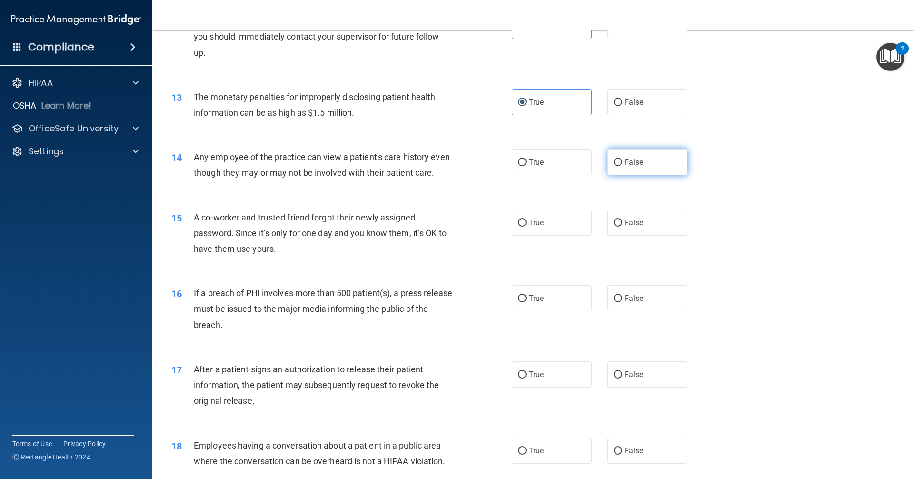
drag, startPoint x: 618, startPoint y: 161, endPoint x: 611, endPoint y: 168, distance: 10.8
click at [618, 161] on label "False" at bounding box center [647, 162] width 80 height 26
click at [618, 161] on input "False" at bounding box center [617, 162] width 9 height 7
radio input "true"
click at [616, 236] on label "False" at bounding box center [647, 222] width 80 height 26
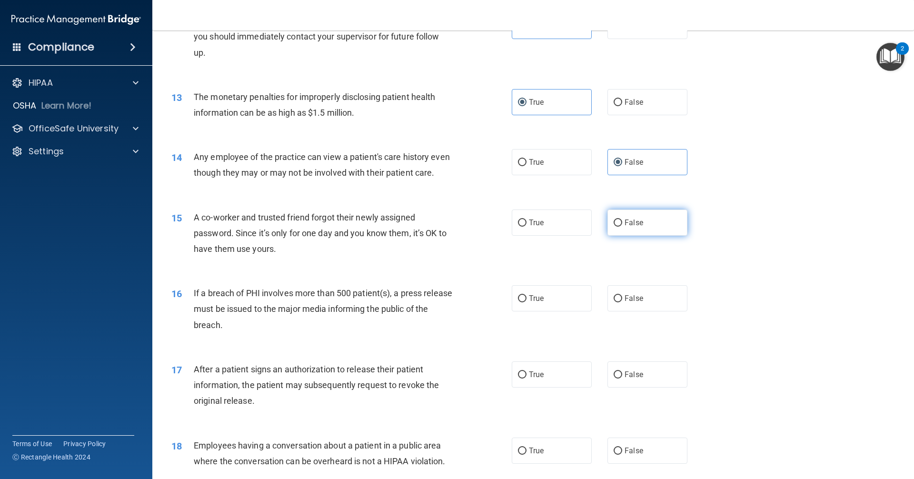
click at [616, 227] on input "False" at bounding box center [617, 222] width 9 height 7
radio input "true"
click at [534, 311] on label "True" at bounding box center [552, 298] width 80 height 26
click at [526, 302] on input "True" at bounding box center [522, 298] width 9 height 7
radio input "true"
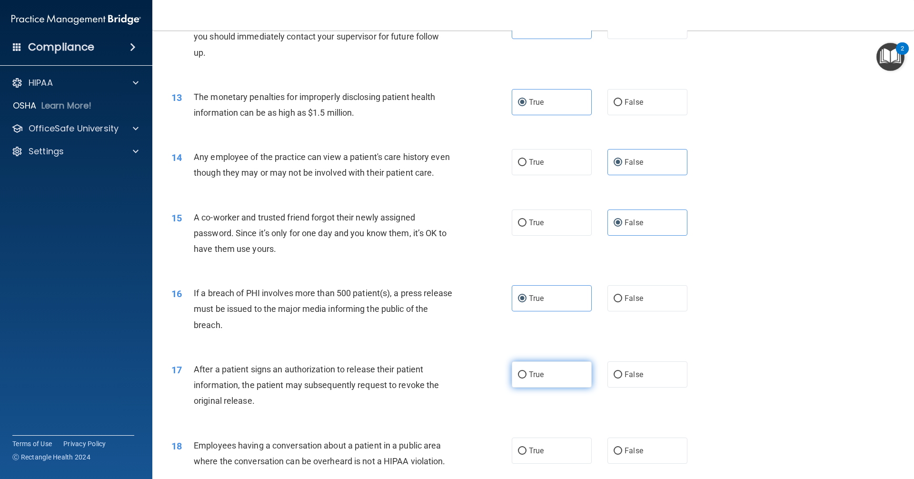
click at [531, 379] on span "True" at bounding box center [536, 374] width 15 height 9
click at [526, 378] on input "True" at bounding box center [522, 374] width 9 height 7
radio input "true"
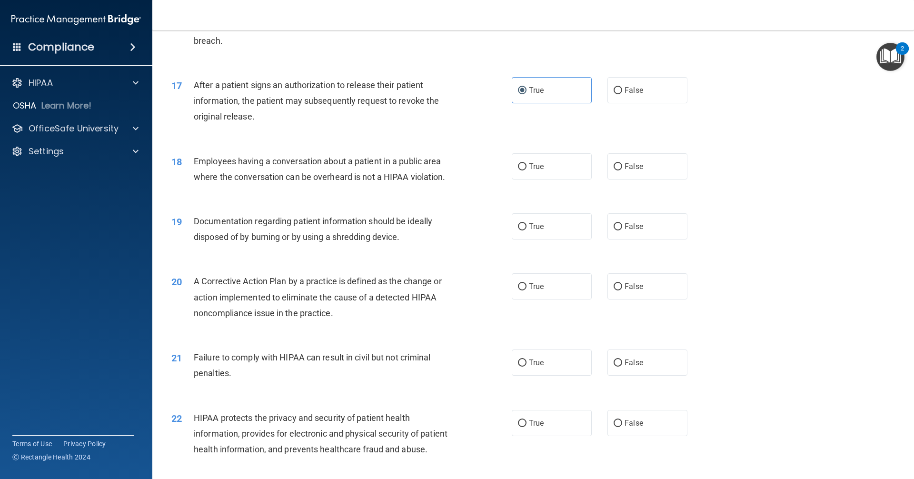
scroll to position [1095, 0]
click at [618, 178] on label "False" at bounding box center [647, 165] width 80 height 26
click at [618, 169] on input "False" at bounding box center [617, 165] width 9 height 7
radio input "true"
click at [529, 229] on span "True" at bounding box center [536, 224] width 15 height 9
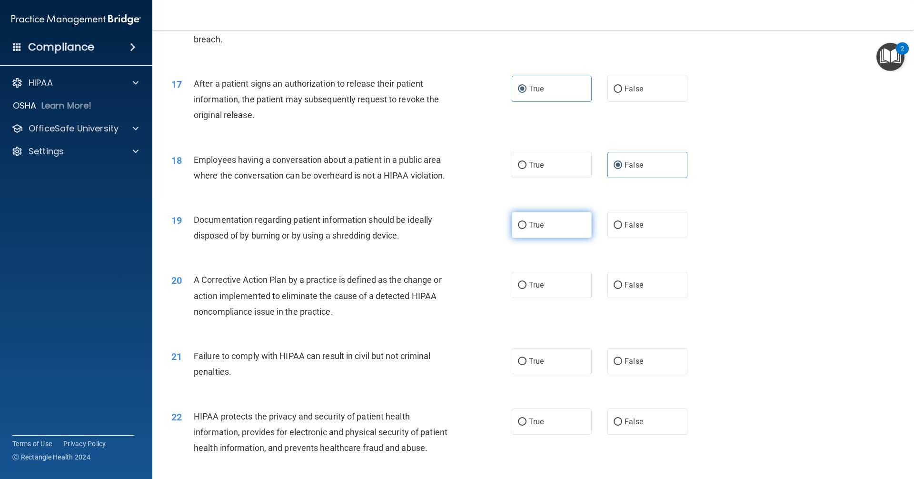
click at [526, 229] on input "True" at bounding box center [522, 225] width 9 height 7
radio input "true"
click at [538, 289] on span "True" at bounding box center [536, 284] width 15 height 9
click at [526, 289] on input "True" at bounding box center [522, 285] width 9 height 7
radio input "true"
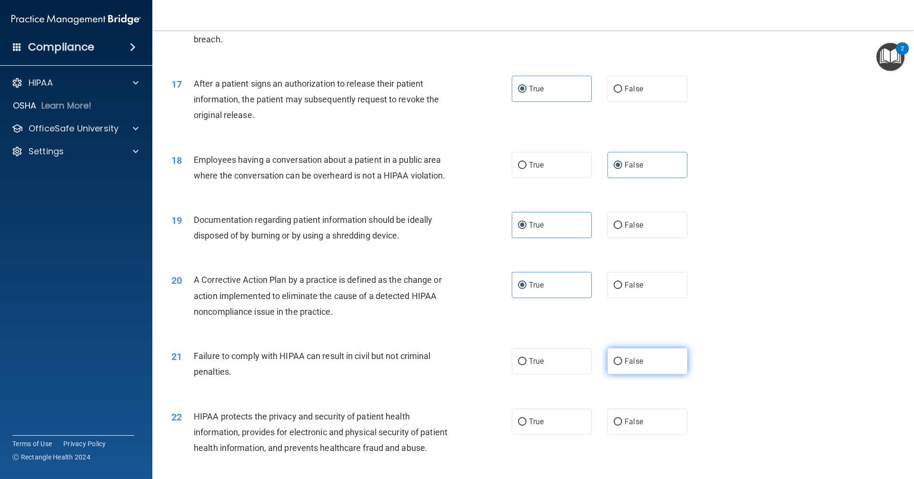
drag, startPoint x: 632, startPoint y: 368, endPoint x: 621, endPoint y: 374, distance: 11.9
click at [632, 369] on label "False" at bounding box center [647, 361] width 80 height 26
click at [622, 365] on input "False" at bounding box center [617, 361] width 9 height 7
radio input "true"
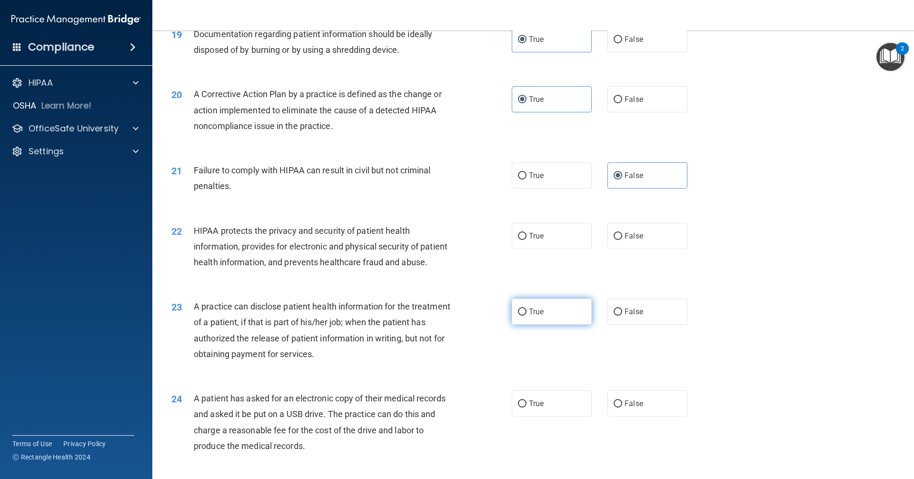
scroll to position [1285, 0]
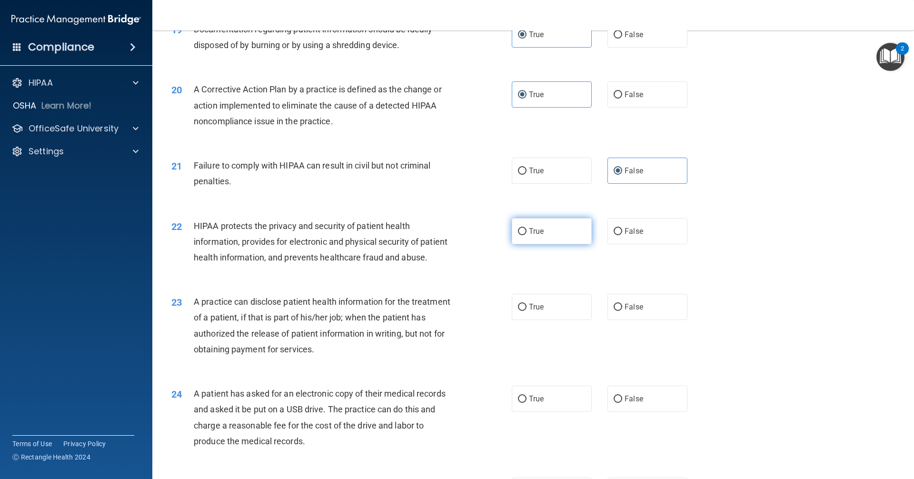
click at [524, 244] on label "True" at bounding box center [552, 231] width 80 height 26
click at [524, 235] on input "True" at bounding box center [522, 231] width 9 height 7
radio input "true"
click at [617, 311] on input "False" at bounding box center [617, 307] width 9 height 7
radio input "true"
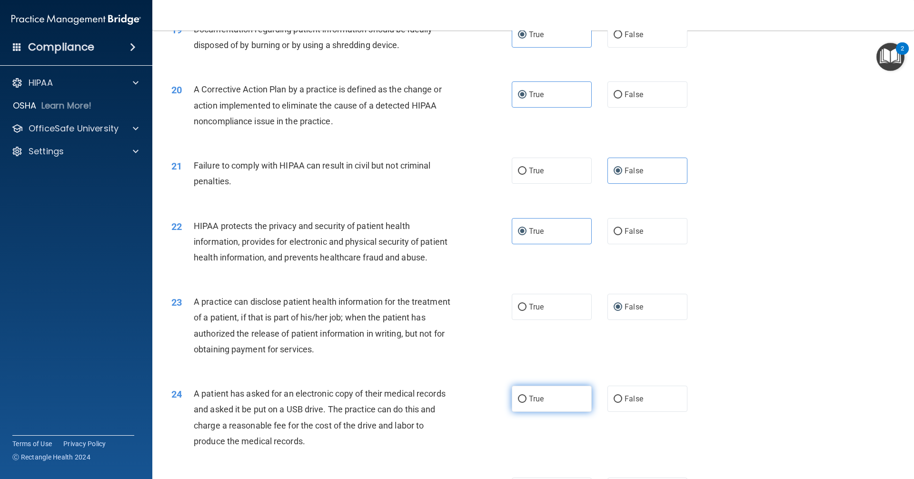
click at [543, 412] on label "True" at bounding box center [552, 398] width 80 height 26
click at [526, 403] on input "True" at bounding box center [522, 398] width 9 height 7
radio input "true"
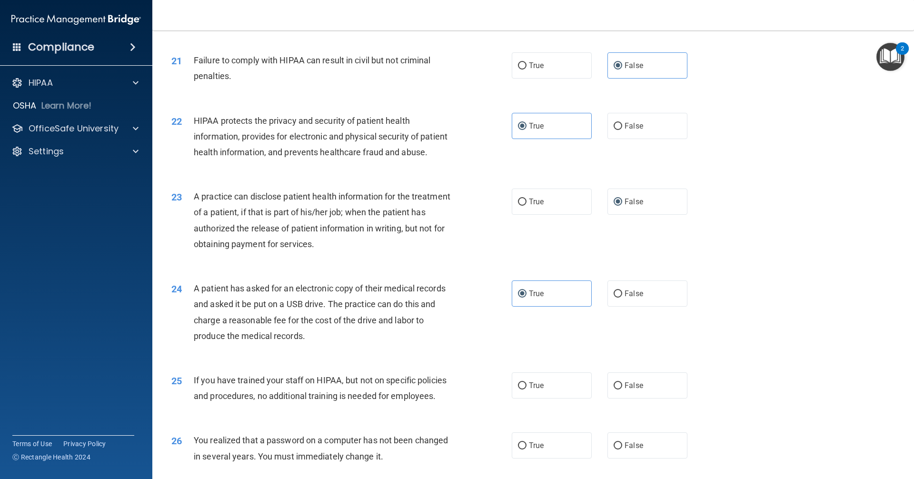
scroll to position [1475, 0]
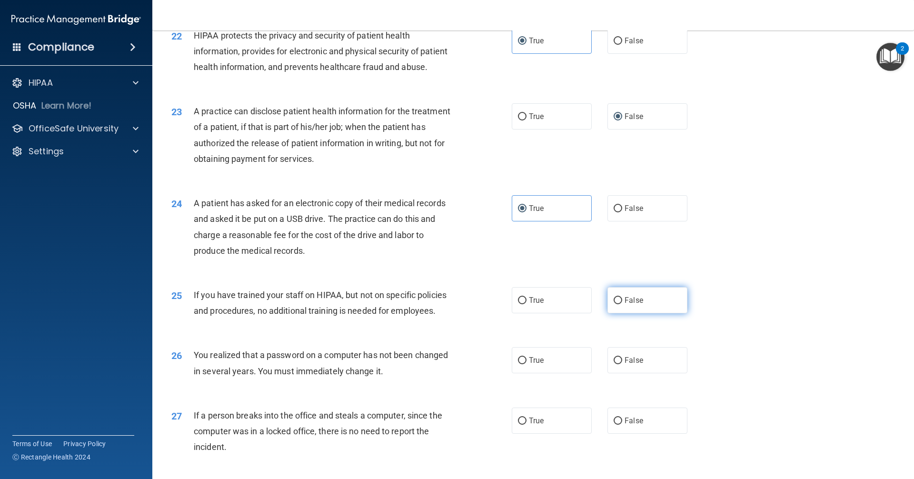
click at [621, 313] on label "False" at bounding box center [647, 300] width 80 height 26
click at [621, 304] on input "False" at bounding box center [617, 300] width 9 height 7
radio input "true"
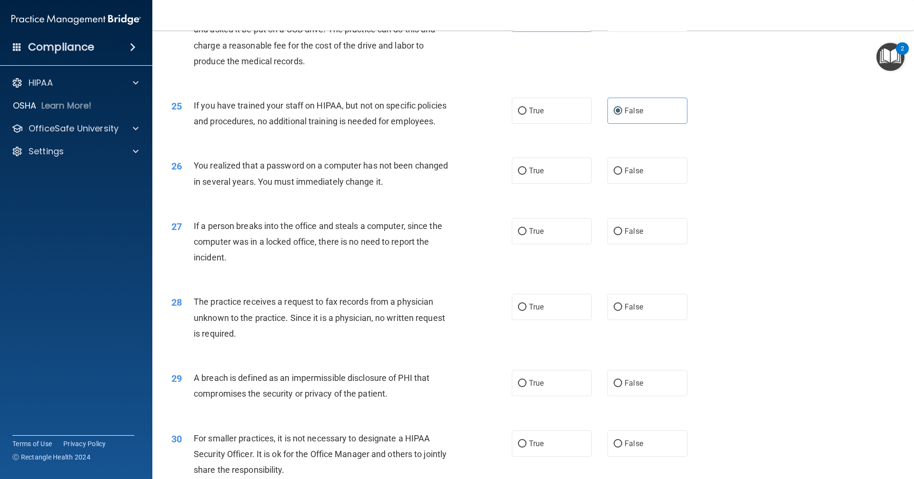
scroll to position [1666, 0]
click at [529, 174] on span "True" at bounding box center [536, 169] width 15 height 9
click at [526, 174] on input "True" at bounding box center [522, 170] width 9 height 7
radio input "true"
click at [624, 235] on span "False" at bounding box center [633, 230] width 19 height 9
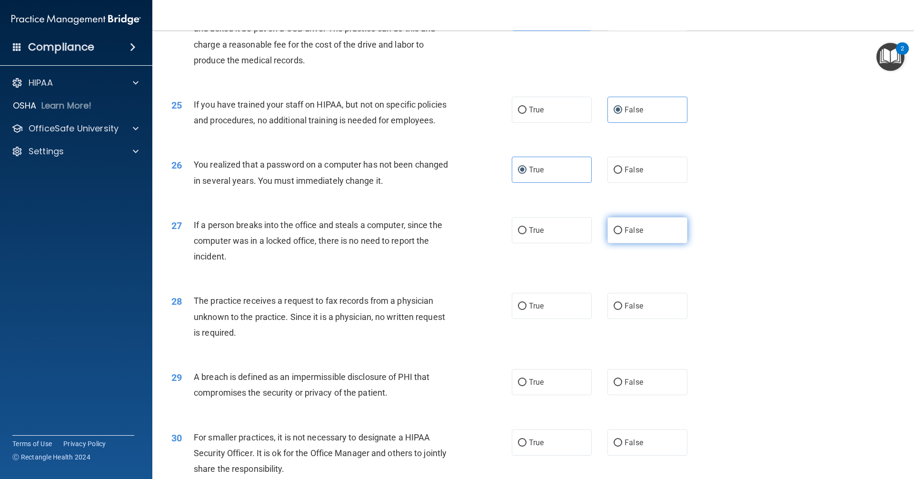
click at [622, 234] on input "False" at bounding box center [617, 230] width 9 height 7
radio input "true"
click at [629, 310] on span "False" at bounding box center [633, 305] width 19 height 9
click at [622, 310] on input "False" at bounding box center [617, 306] width 9 height 7
radio input "true"
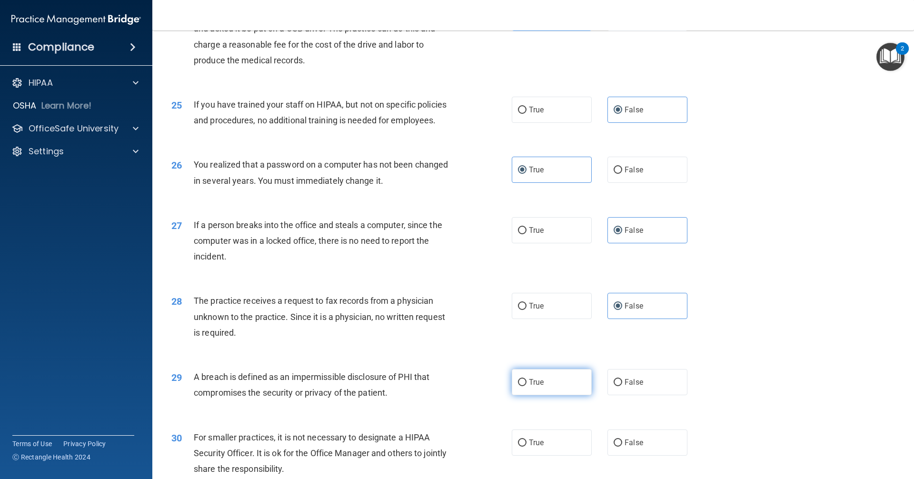
click at [533, 395] on label "True" at bounding box center [552, 382] width 80 height 26
click at [526, 386] on input "True" at bounding box center [522, 382] width 9 height 7
radio input "true"
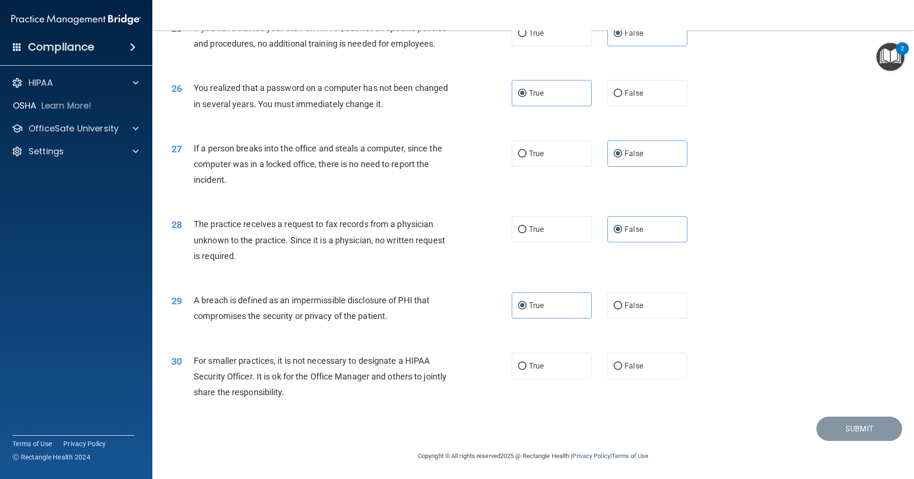
scroll to position [1774, 0]
click at [620, 365] on label "False" at bounding box center [647, 366] width 80 height 26
click at [620, 365] on input "False" at bounding box center [617, 366] width 9 height 7
radio input "true"
click at [830, 429] on button "Submit" at bounding box center [859, 428] width 86 height 24
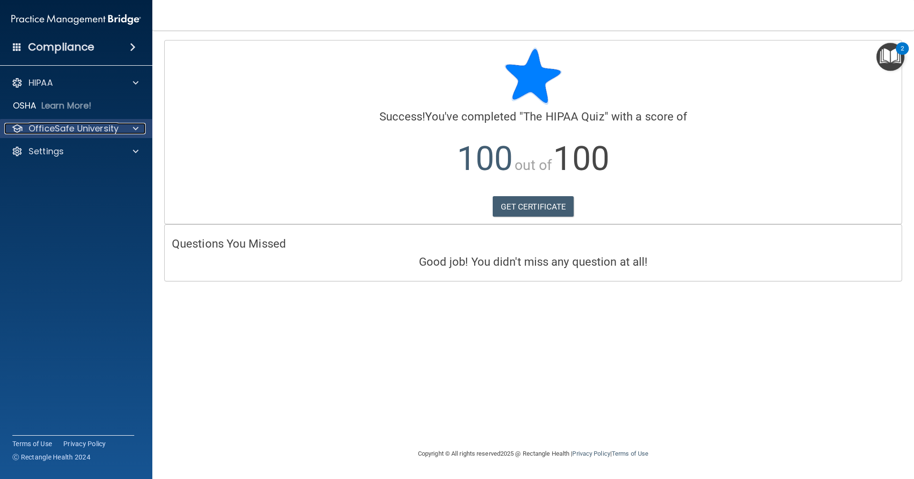
click at [134, 126] on span at bounding box center [136, 128] width 6 height 11
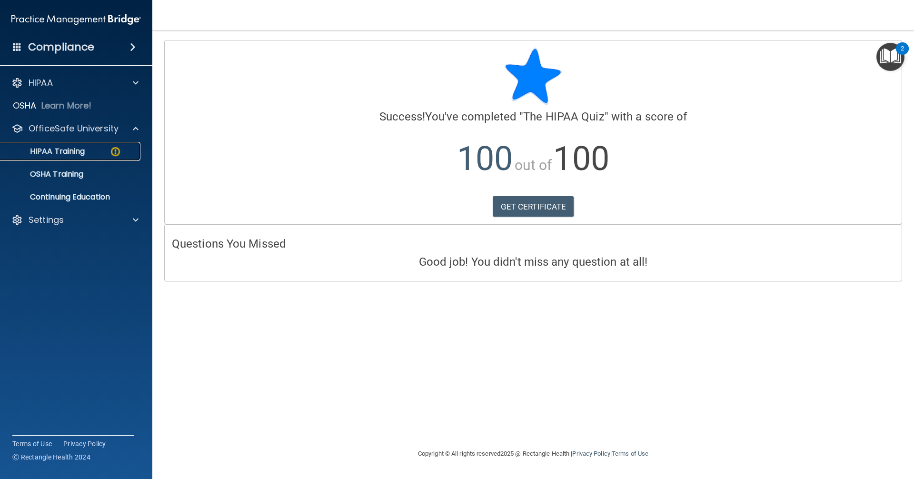
click at [85, 155] on p "HIPAA Training" at bounding box center [45, 152] width 79 height 10
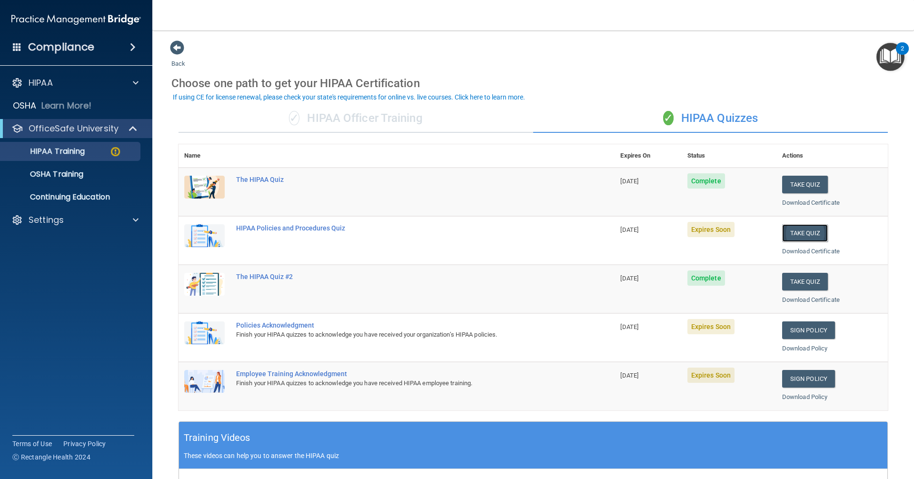
click at [790, 234] on button "Take Quiz" at bounding box center [805, 233] width 46 height 18
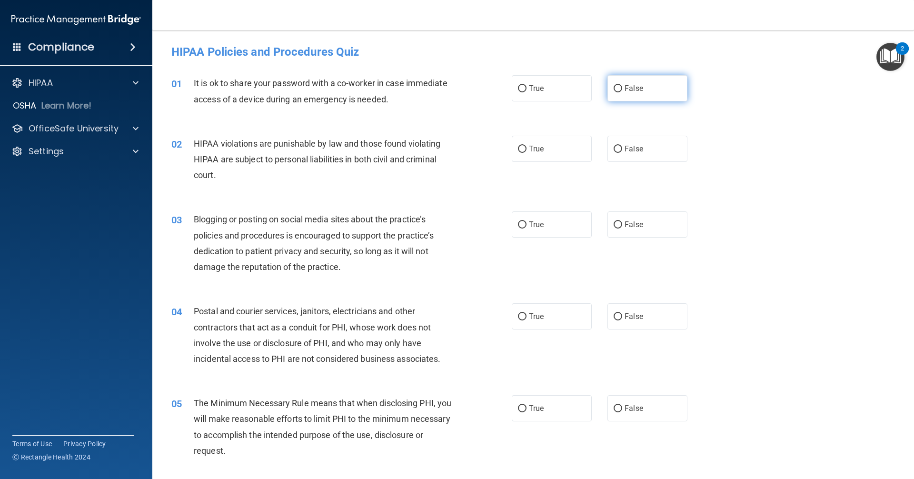
click at [607, 87] on label "False" at bounding box center [647, 88] width 80 height 26
click at [613, 87] on input "False" at bounding box center [617, 88] width 9 height 7
radio input "true"
click at [529, 148] on span "True" at bounding box center [536, 148] width 15 height 9
click at [526, 148] on input "True" at bounding box center [522, 149] width 9 height 7
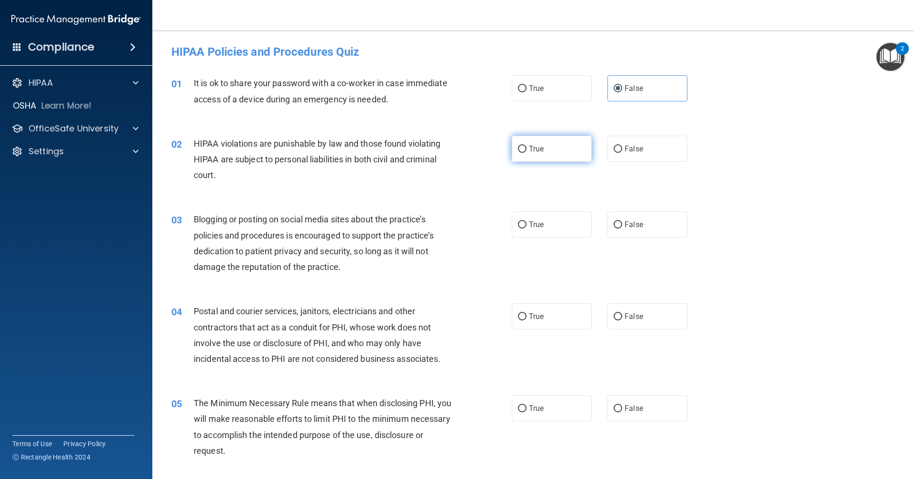
radio input "true"
click at [635, 221] on span "False" at bounding box center [633, 224] width 19 height 9
click at [622, 221] on input "False" at bounding box center [617, 224] width 9 height 7
radio input "true"
click at [530, 314] on span "True" at bounding box center [536, 316] width 15 height 9
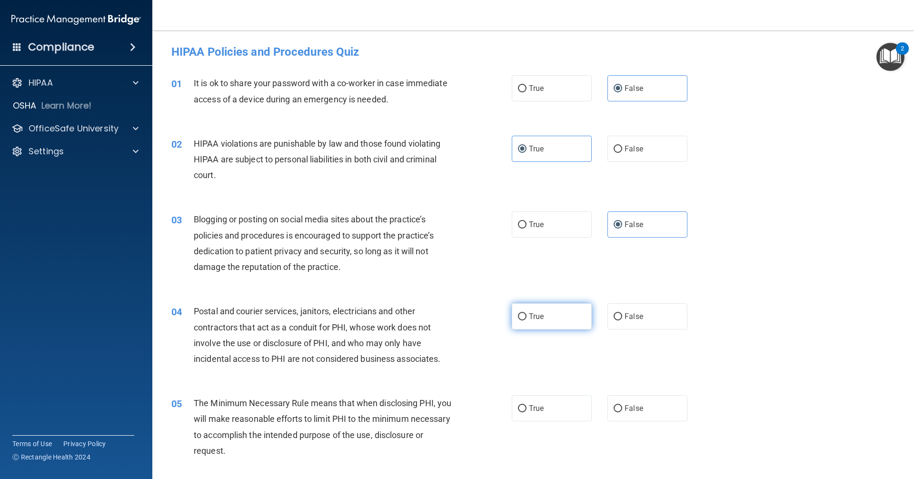
click at [526, 314] on input "True" at bounding box center [522, 316] width 9 height 7
radio input "true"
drag, startPoint x: 538, startPoint y: 407, endPoint x: 543, endPoint y: 390, distance: 17.9
click at [539, 407] on span "True" at bounding box center [536, 408] width 15 height 9
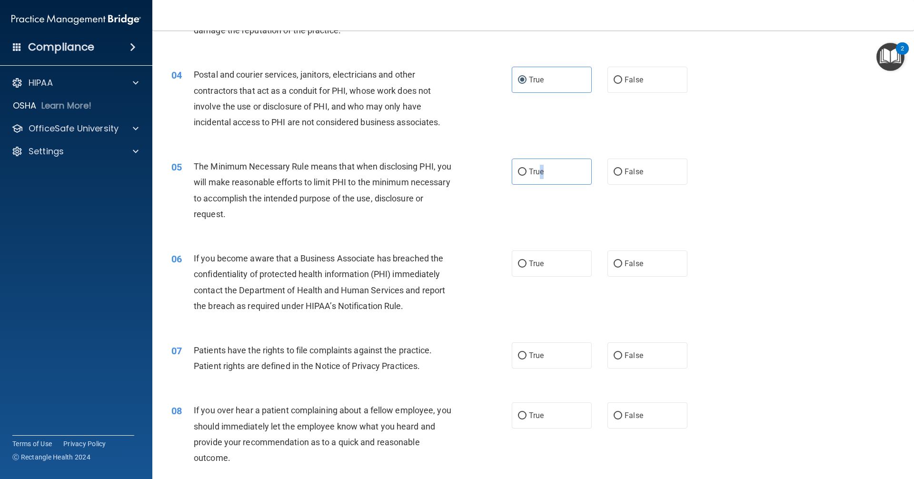
scroll to position [238, 0]
click at [518, 169] on input "True" at bounding box center [522, 170] width 9 height 7
radio input "true"
click at [636, 257] on span "False" at bounding box center [633, 261] width 19 height 9
click at [622, 259] on input "False" at bounding box center [617, 262] width 9 height 7
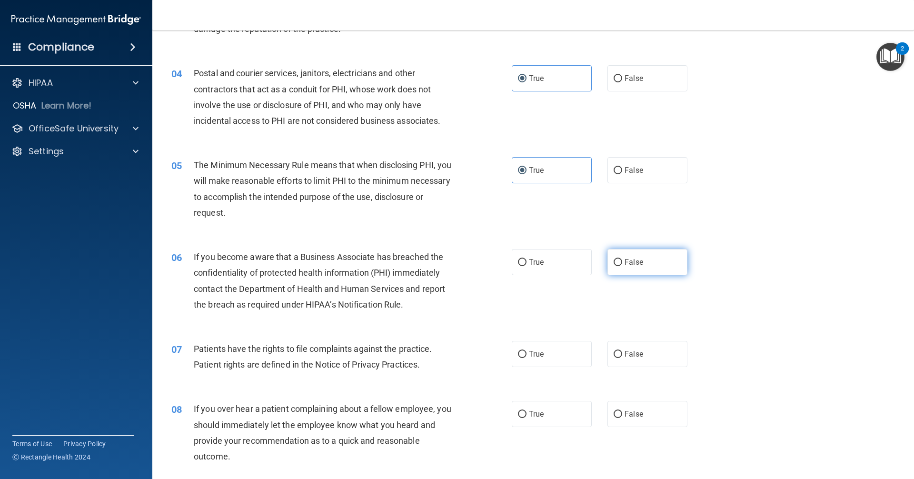
radio input "true"
click at [521, 357] on input "True" at bounding box center [522, 354] width 9 height 7
radio input "true"
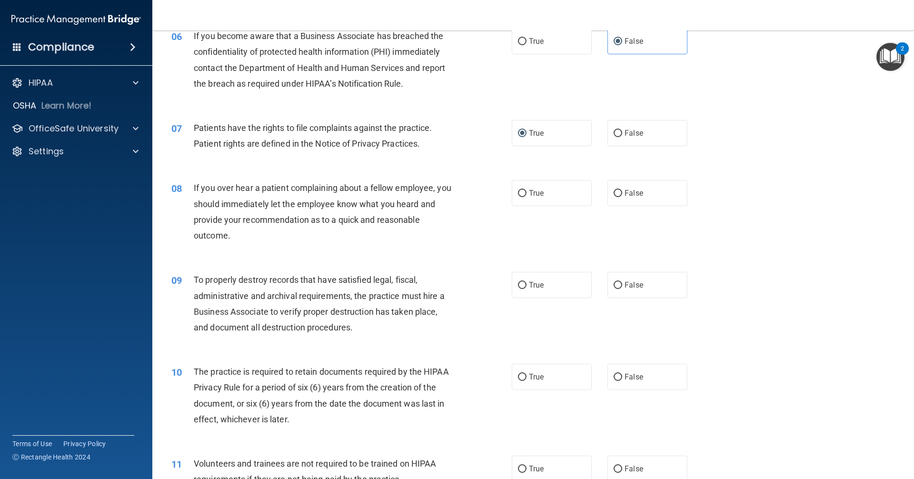
scroll to position [476, 0]
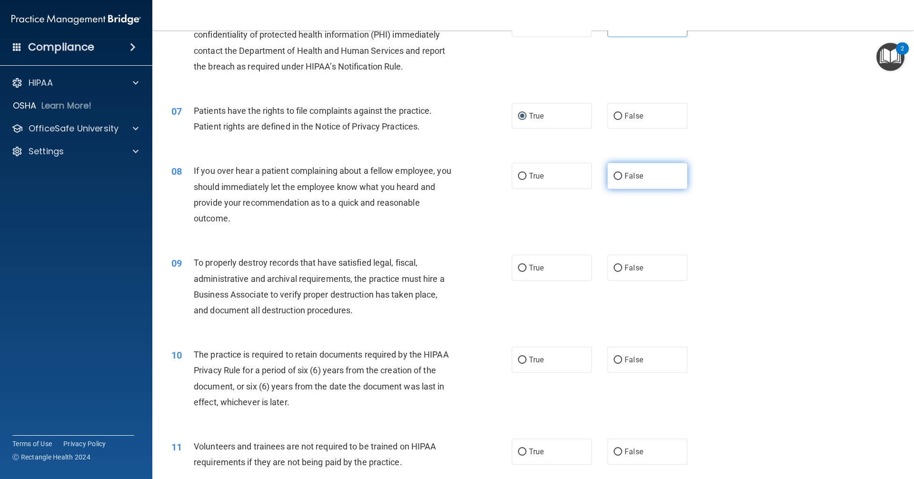
click at [615, 180] on input "False" at bounding box center [617, 176] width 9 height 7
radio input "true"
click at [632, 265] on span "False" at bounding box center [633, 267] width 19 height 9
click at [622, 265] on input "False" at bounding box center [617, 268] width 9 height 7
radio input "true"
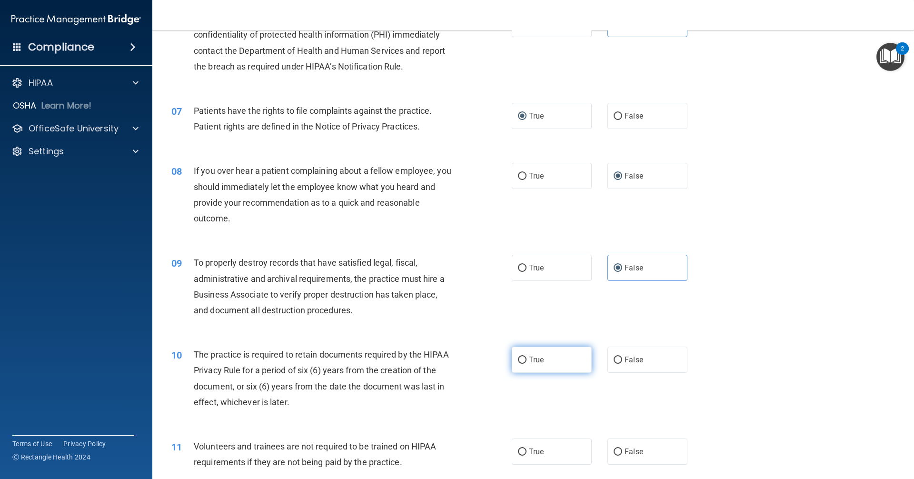
click at [537, 353] on label "True" at bounding box center [552, 359] width 80 height 26
click at [526, 356] on input "True" at bounding box center [522, 359] width 9 height 7
radio input "true"
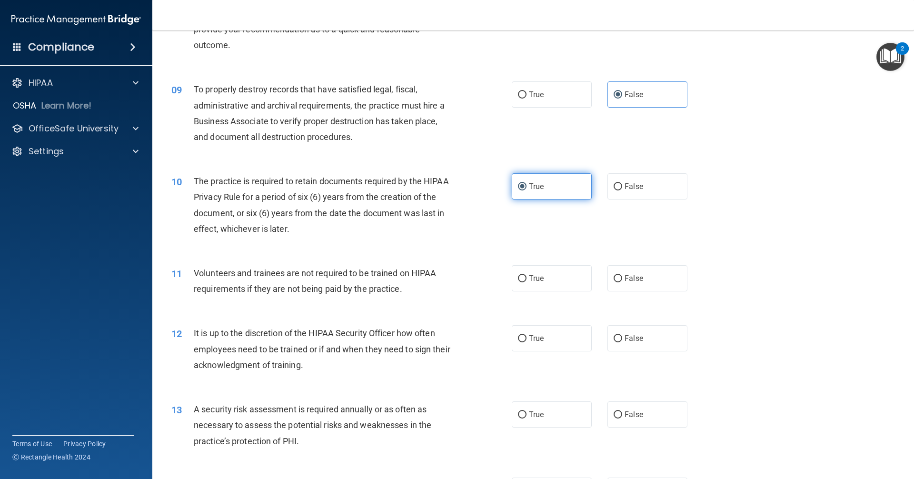
scroll to position [666, 0]
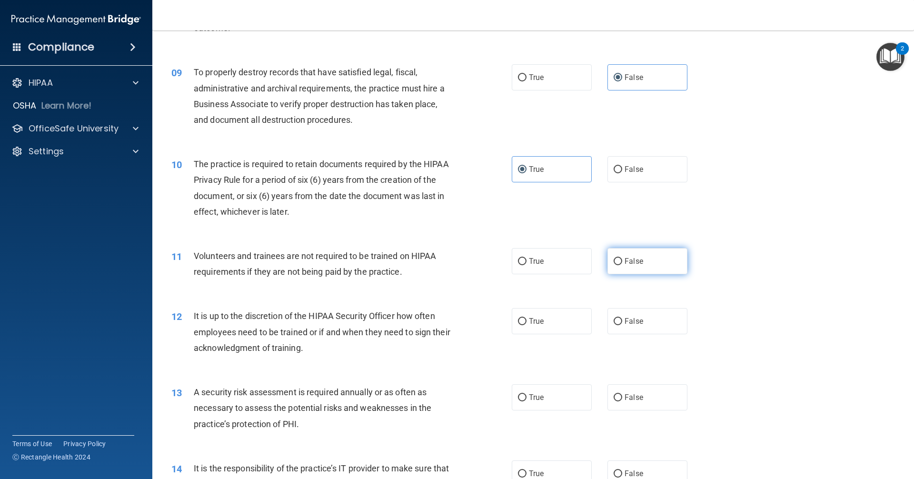
click at [624, 260] on span "False" at bounding box center [633, 260] width 19 height 9
click at [621, 260] on input "False" at bounding box center [617, 261] width 9 height 7
radio input "true"
click at [624, 325] on span "False" at bounding box center [633, 320] width 19 height 9
click at [620, 325] on input "False" at bounding box center [617, 321] width 9 height 7
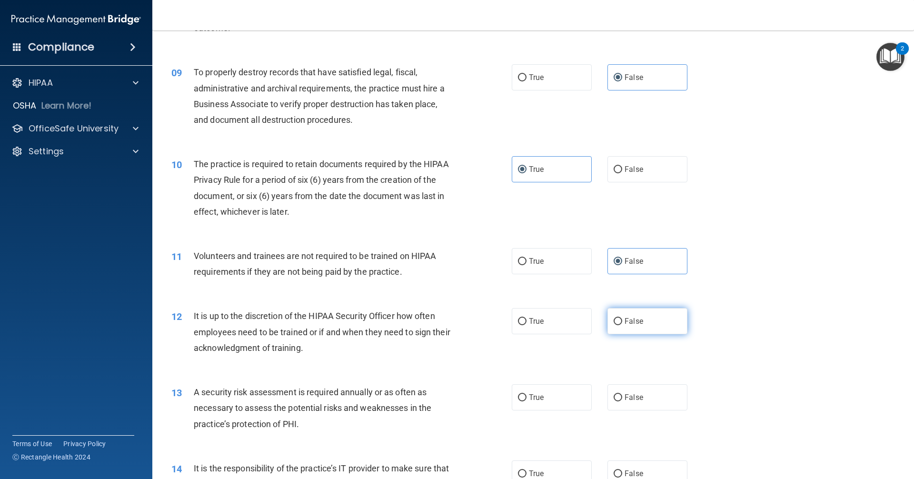
radio input "true"
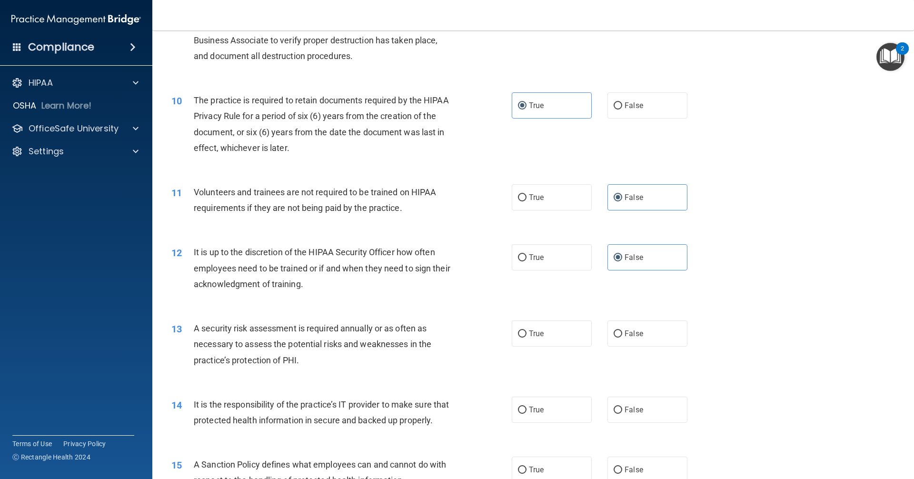
scroll to position [761, 0]
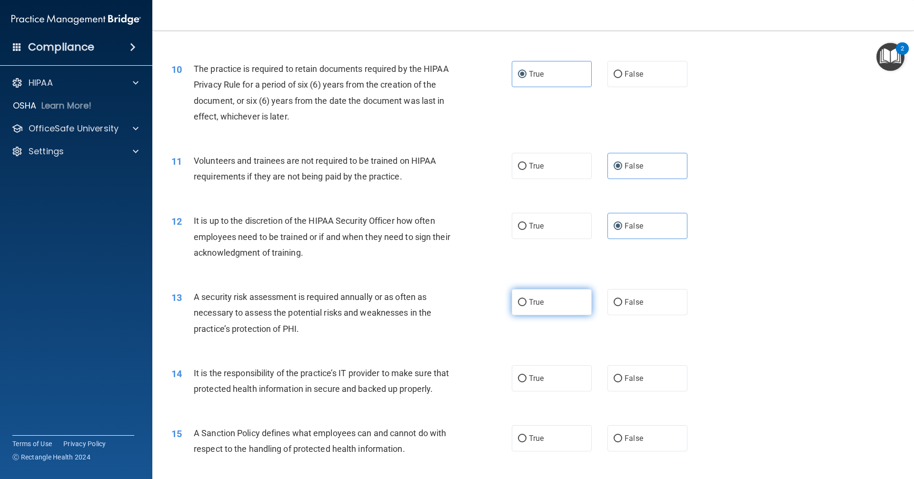
click at [532, 298] on span "True" at bounding box center [536, 301] width 15 height 9
click at [526, 299] on input "True" at bounding box center [522, 302] width 9 height 7
radio input "true"
click at [608, 373] on label "False" at bounding box center [647, 378] width 80 height 26
click at [613, 375] on input "False" at bounding box center [617, 378] width 9 height 7
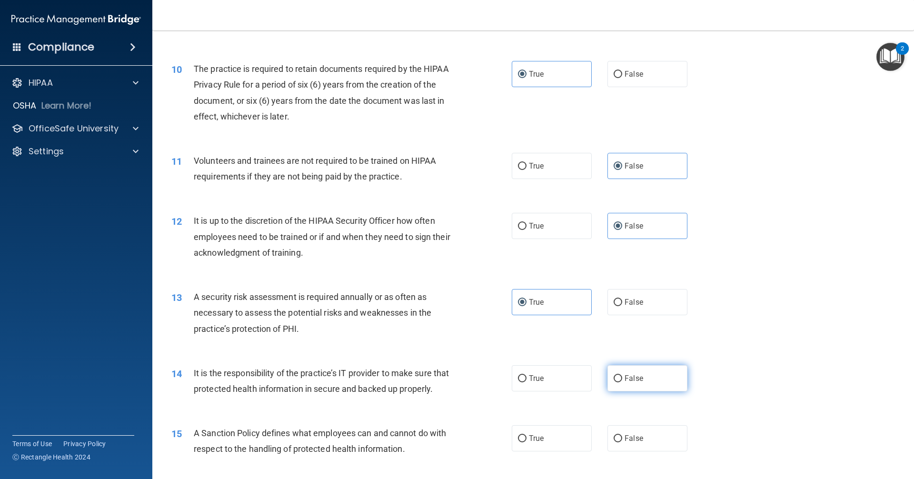
radio input "true"
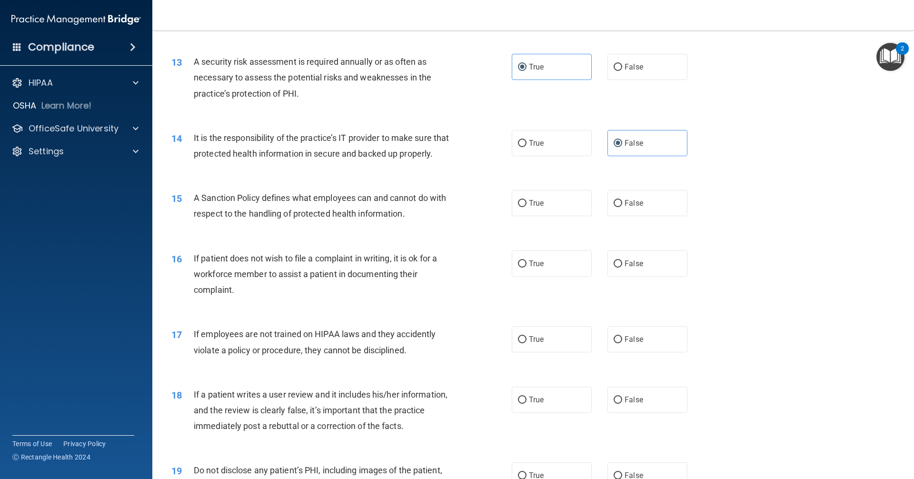
scroll to position [999, 0]
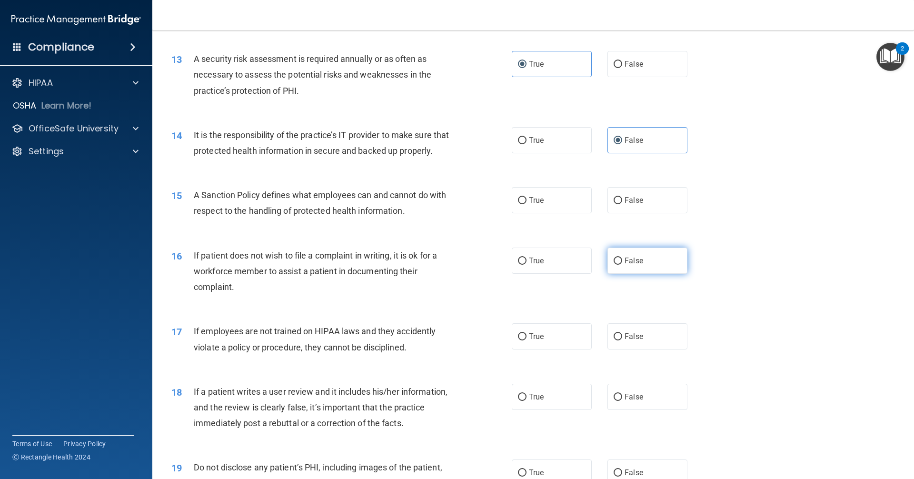
click at [625, 265] on span "False" at bounding box center [633, 260] width 19 height 9
click at [622, 265] on input "False" at bounding box center [617, 260] width 9 height 7
radio input "true"
click at [530, 265] on span "True" at bounding box center [536, 260] width 15 height 9
click at [526, 265] on input "True" at bounding box center [522, 260] width 9 height 7
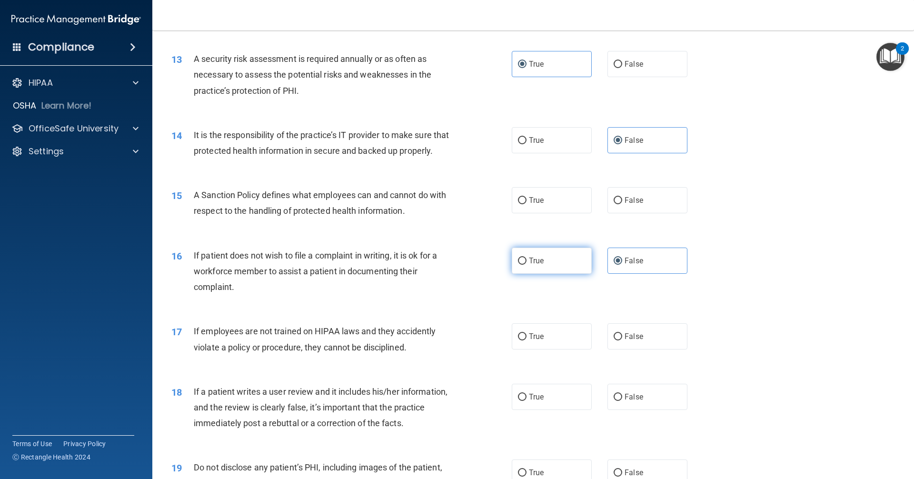
radio input "true"
radio input "false"
click at [624, 205] on span "False" at bounding box center [633, 200] width 19 height 9
click at [622, 204] on input "False" at bounding box center [617, 200] width 9 height 7
radio input "true"
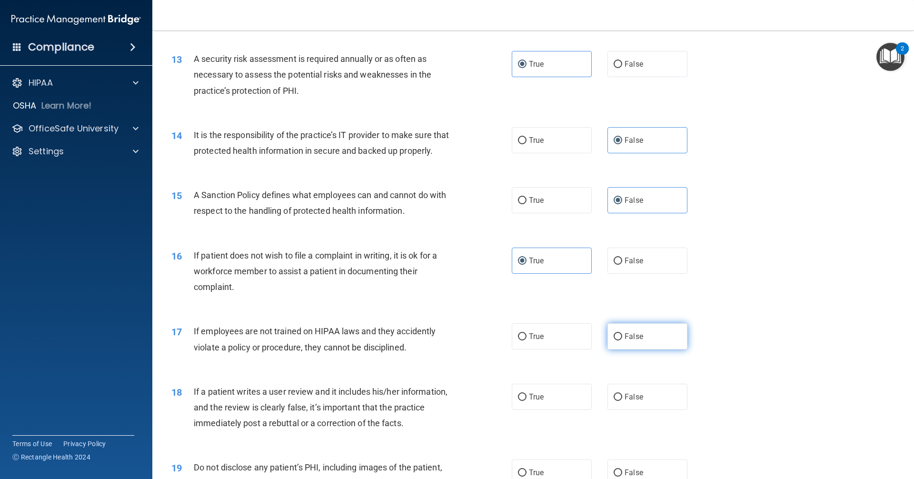
click at [631, 341] on span "False" at bounding box center [633, 336] width 19 height 9
click at [622, 340] on input "False" at bounding box center [617, 336] width 9 height 7
radio input "true"
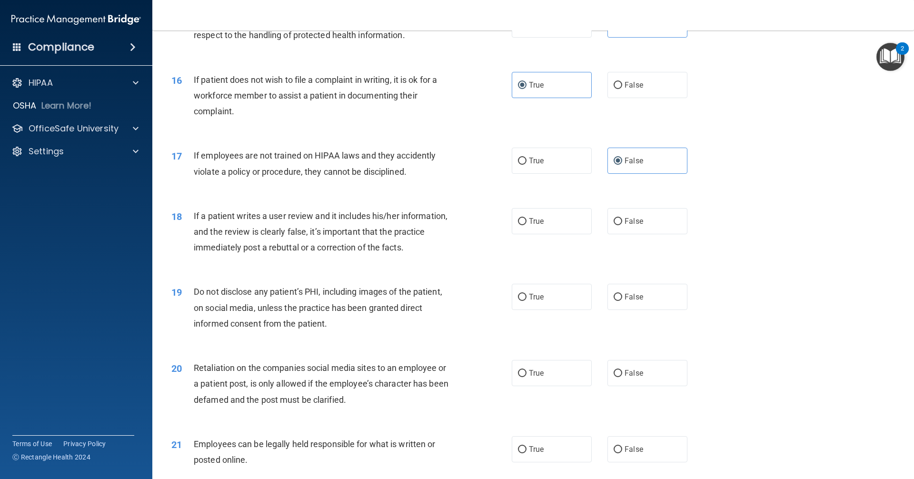
scroll to position [1190, 0]
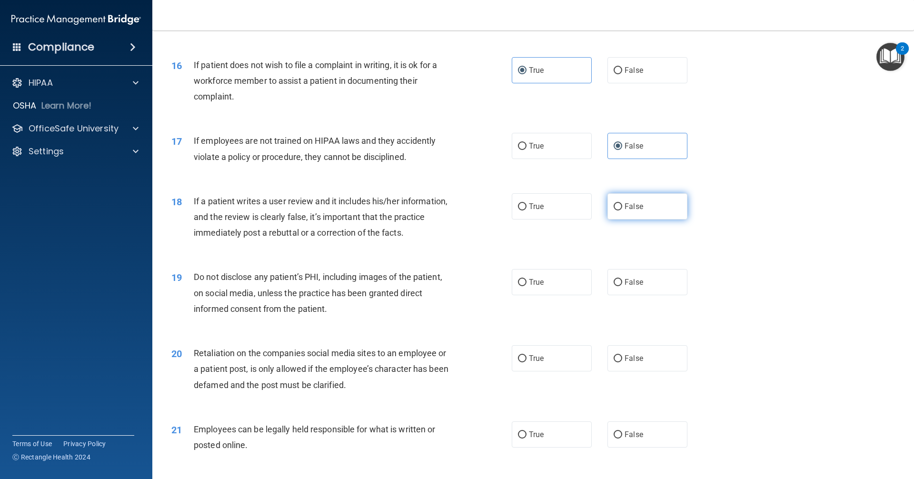
click at [632, 211] on span "False" at bounding box center [633, 206] width 19 height 9
click at [622, 210] on input "False" at bounding box center [617, 206] width 9 height 7
radio input "true"
click at [513, 294] on label "True" at bounding box center [552, 282] width 80 height 26
click at [518, 286] on input "True" at bounding box center [522, 282] width 9 height 7
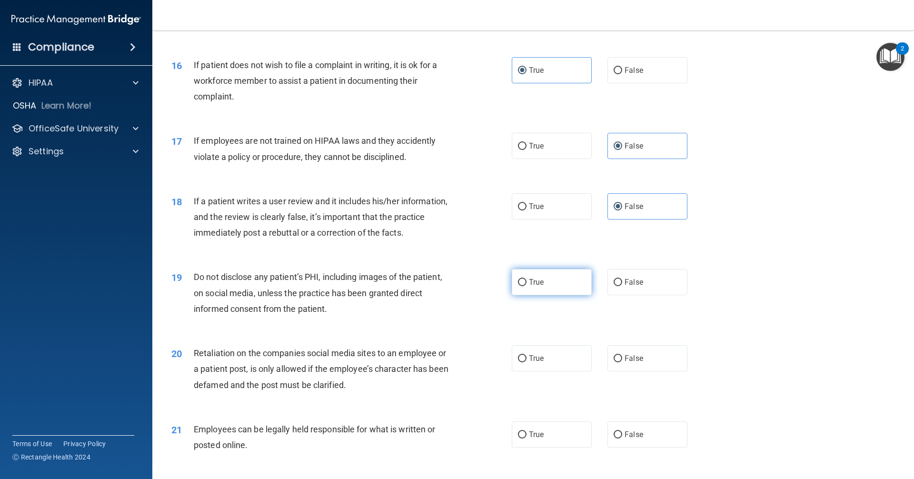
radio input "true"
click at [632, 363] on span "False" at bounding box center [633, 358] width 19 height 9
click at [622, 362] on input "False" at bounding box center [617, 358] width 9 height 7
radio input "true"
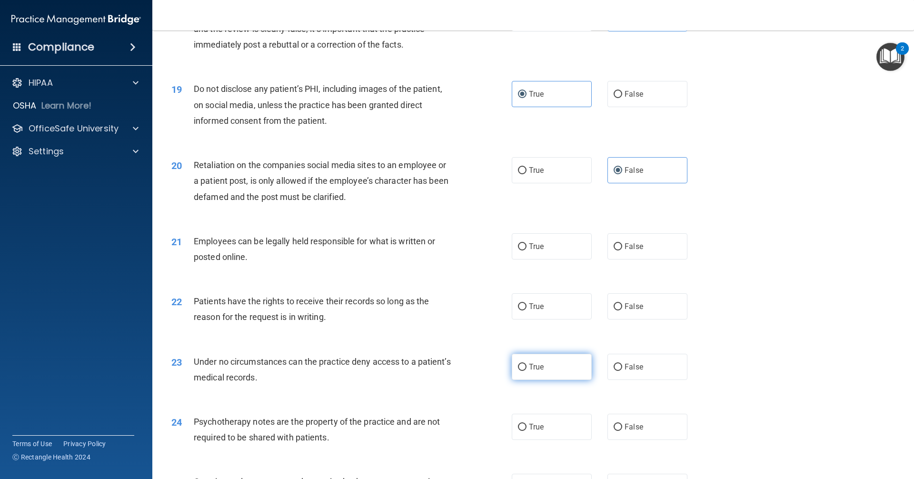
scroll to position [1380, 0]
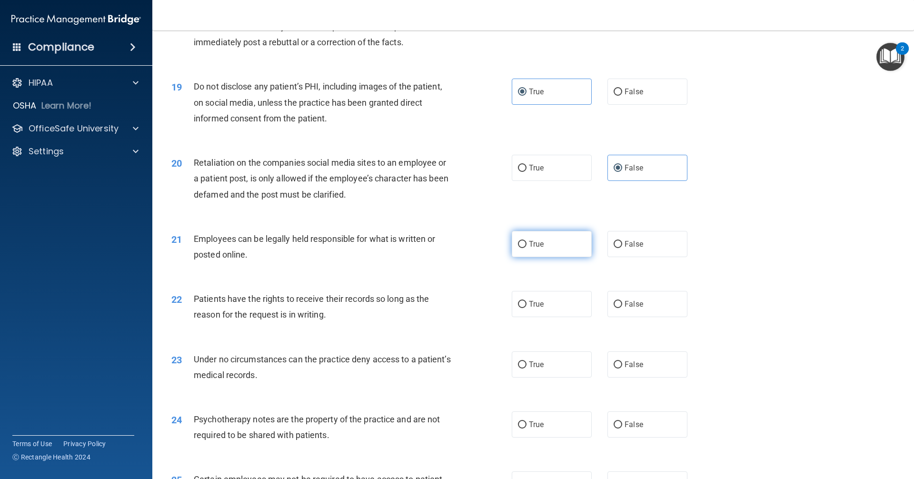
click at [532, 257] on label "True" at bounding box center [552, 244] width 80 height 26
click at [526, 248] on input "True" at bounding box center [522, 244] width 9 height 7
radio input "true"
click at [628, 308] on span "False" at bounding box center [633, 303] width 19 height 9
click at [622, 308] on input "False" at bounding box center [617, 304] width 9 height 7
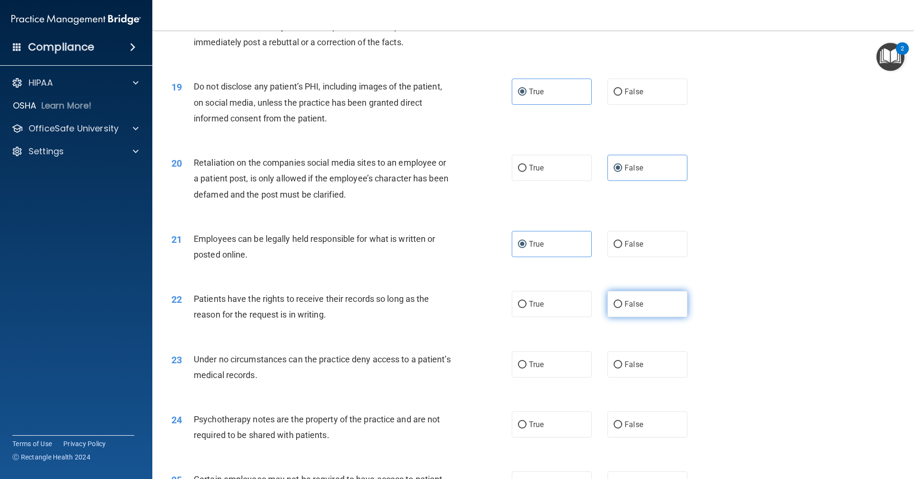
radio input "true"
click at [624, 369] on span "False" at bounding box center [633, 364] width 19 height 9
click at [622, 368] on input "False" at bounding box center [617, 364] width 9 height 7
radio input "true"
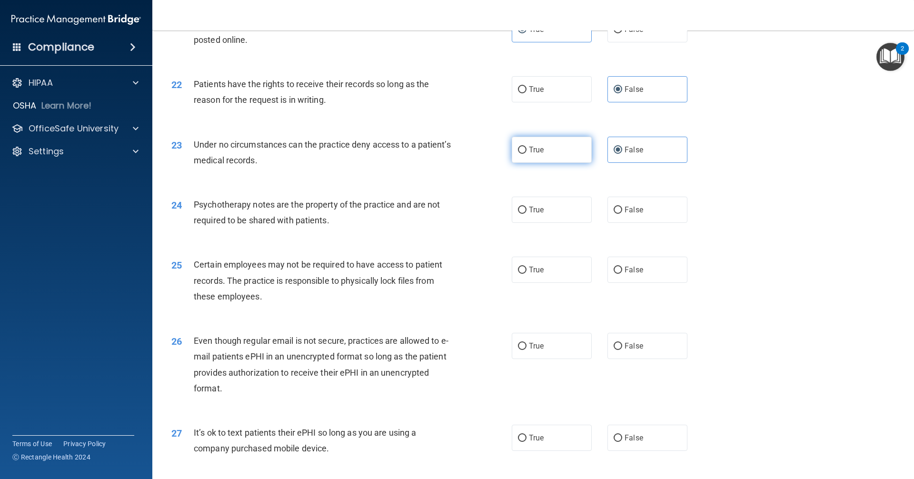
scroll to position [1618, 0]
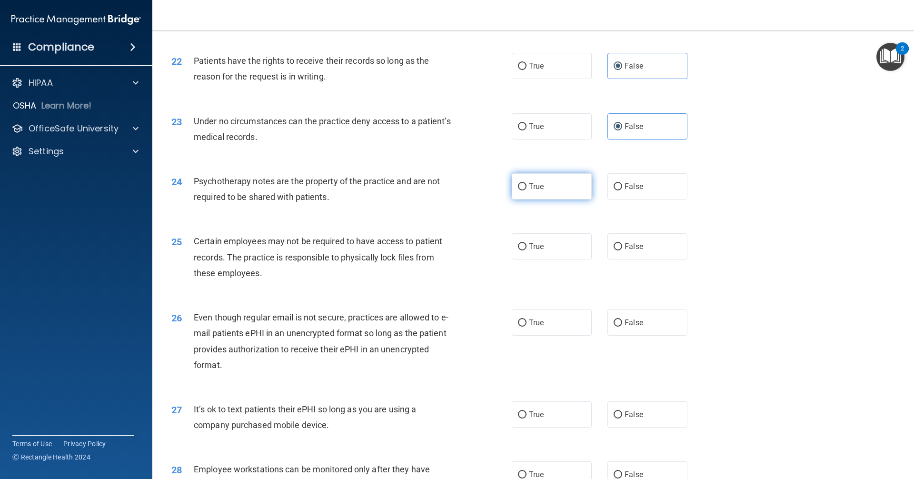
click at [539, 191] on span "True" at bounding box center [536, 186] width 15 height 9
click at [526, 190] on input "True" at bounding box center [522, 186] width 9 height 7
radio input "true"
click at [521, 250] on input "True" at bounding box center [522, 246] width 9 height 7
radio input "true"
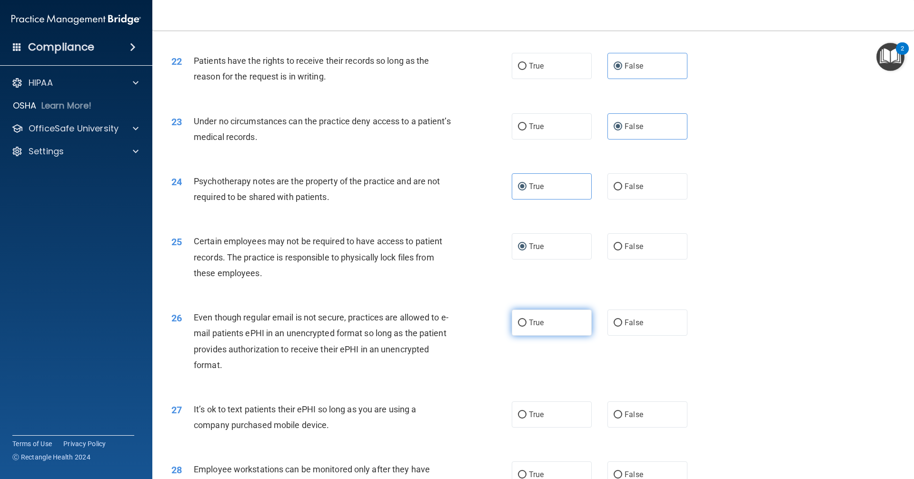
click at [526, 335] on label "True" at bounding box center [552, 322] width 80 height 26
click at [526, 326] on input "True" at bounding box center [522, 322] width 9 height 7
radio input "true"
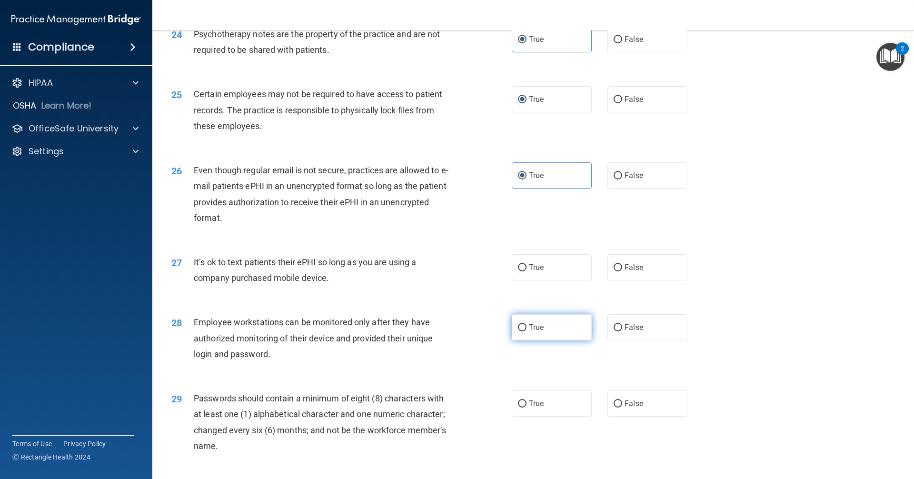
scroll to position [1808, 0]
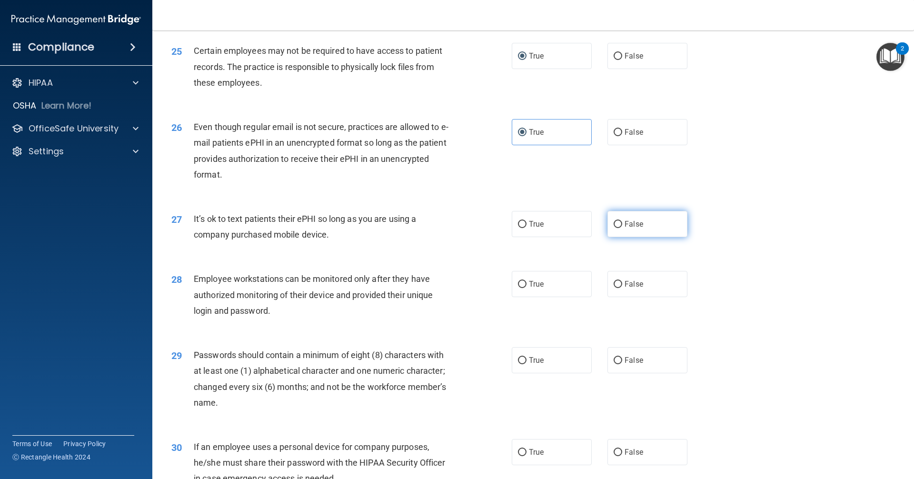
click at [624, 228] on span "False" at bounding box center [633, 223] width 19 height 9
click at [622, 228] on input "False" at bounding box center [617, 224] width 9 height 7
radio input "true"
click at [631, 288] on span "False" at bounding box center [633, 283] width 19 height 9
click at [622, 288] on input "False" at bounding box center [617, 284] width 9 height 7
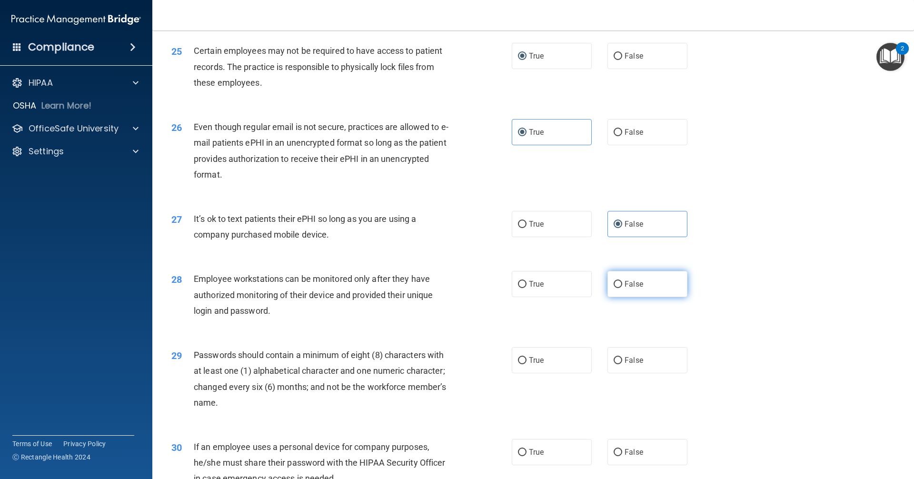
radio input "true"
drag, startPoint x: 534, startPoint y: 373, endPoint x: 539, endPoint y: 371, distance: 5.6
click at [537, 365] on span "True" at bounding box center [536, 359] width 15 height 9
drag, startPoint x: 518, startPoint y: 373, endPoint x: 531, endPoint y: 375, distance: 13.5
click at [518, 364] on input "True" at bounding box center [522, 360] width 9 height 7
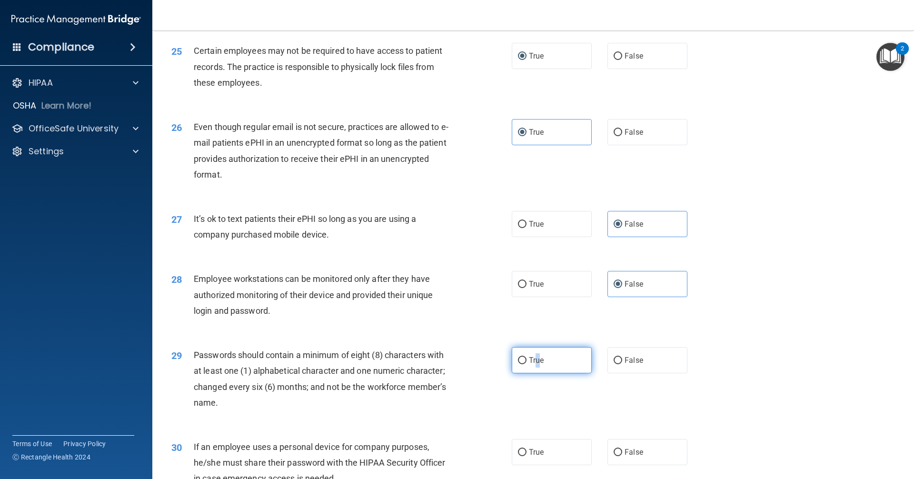
radio input "true"
click at [613, 456] on input "False" at bounding box center [617, 452] width 9 height 7
radio input "true"
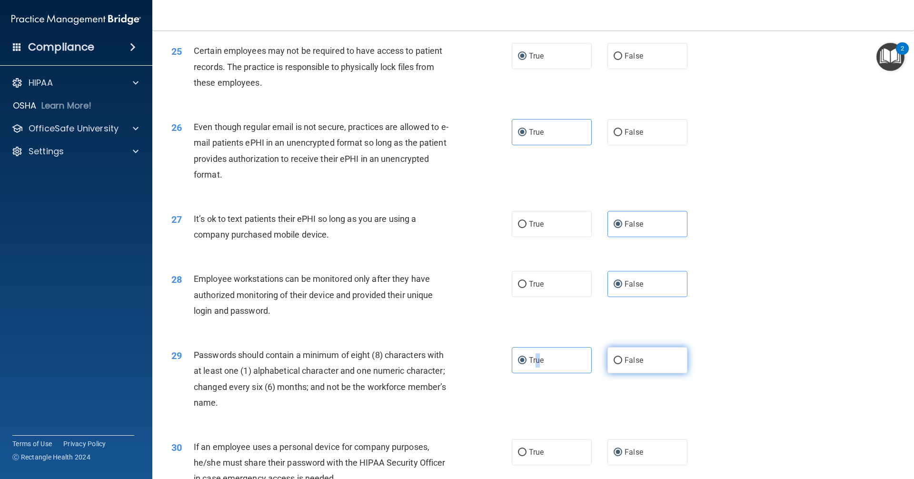
scroll to position [1910, 0]
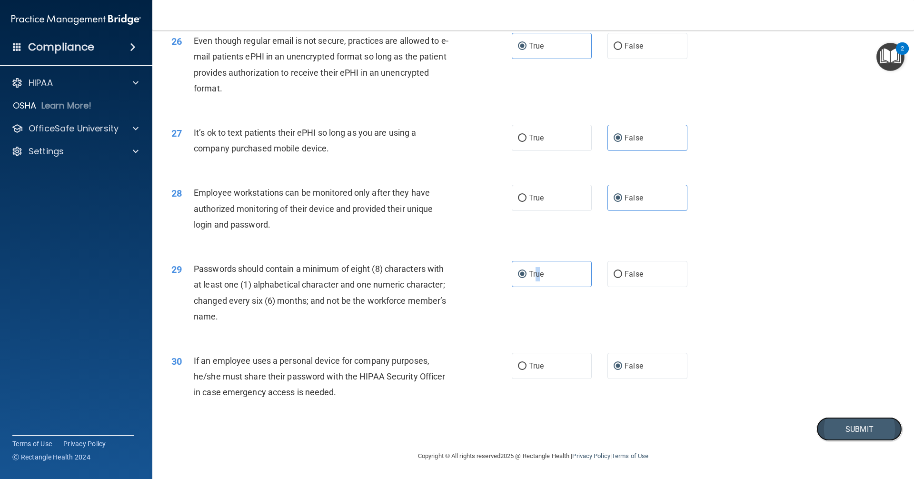
click at [829, 426] on button "Submit" at bounding box center [859, 429] width 86 height 24
